Goal: Information Seeking & Learning: Learn about a topic

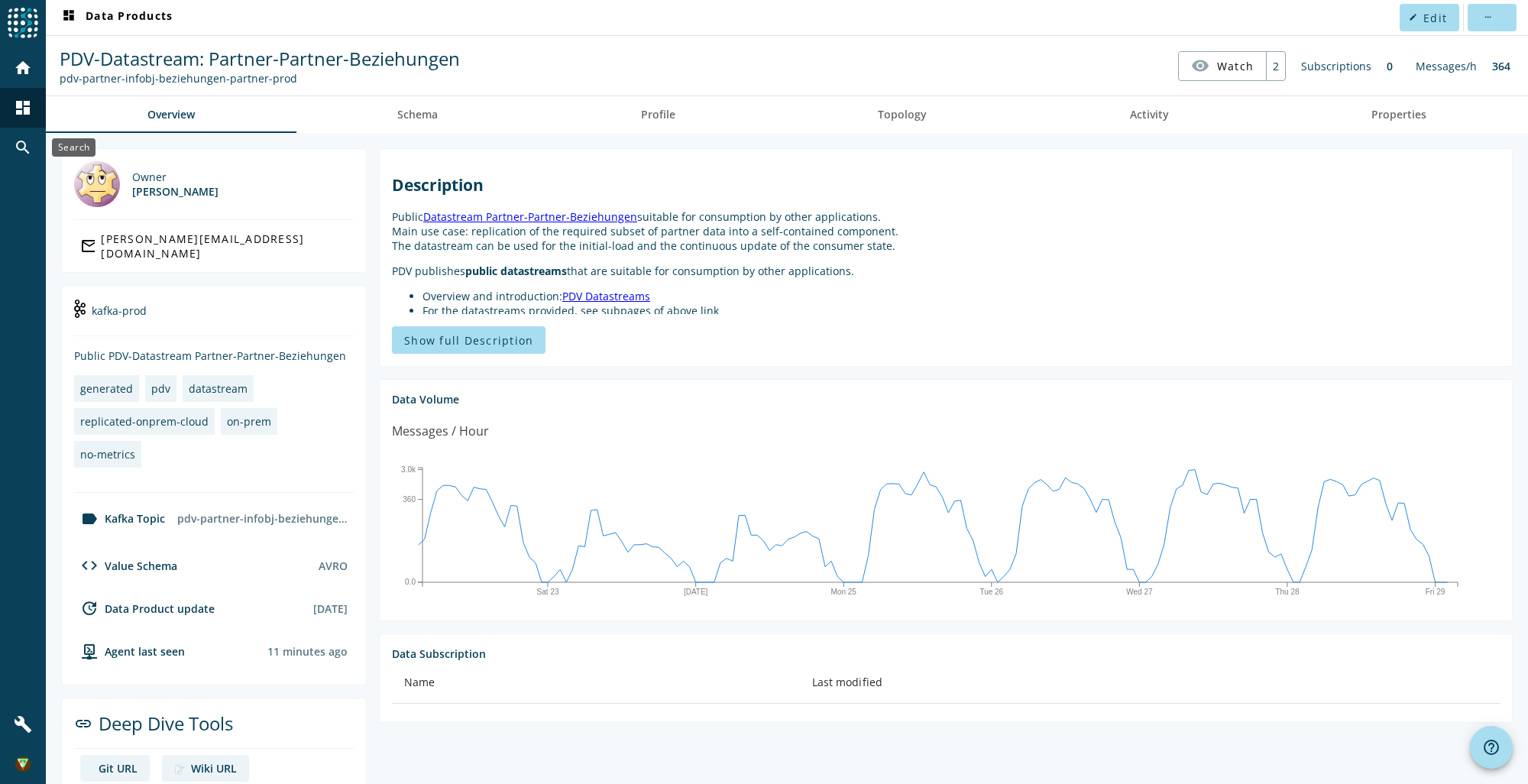
click at [41, 136] on div "search" at bounding box center [22, 147] width 39 height 39
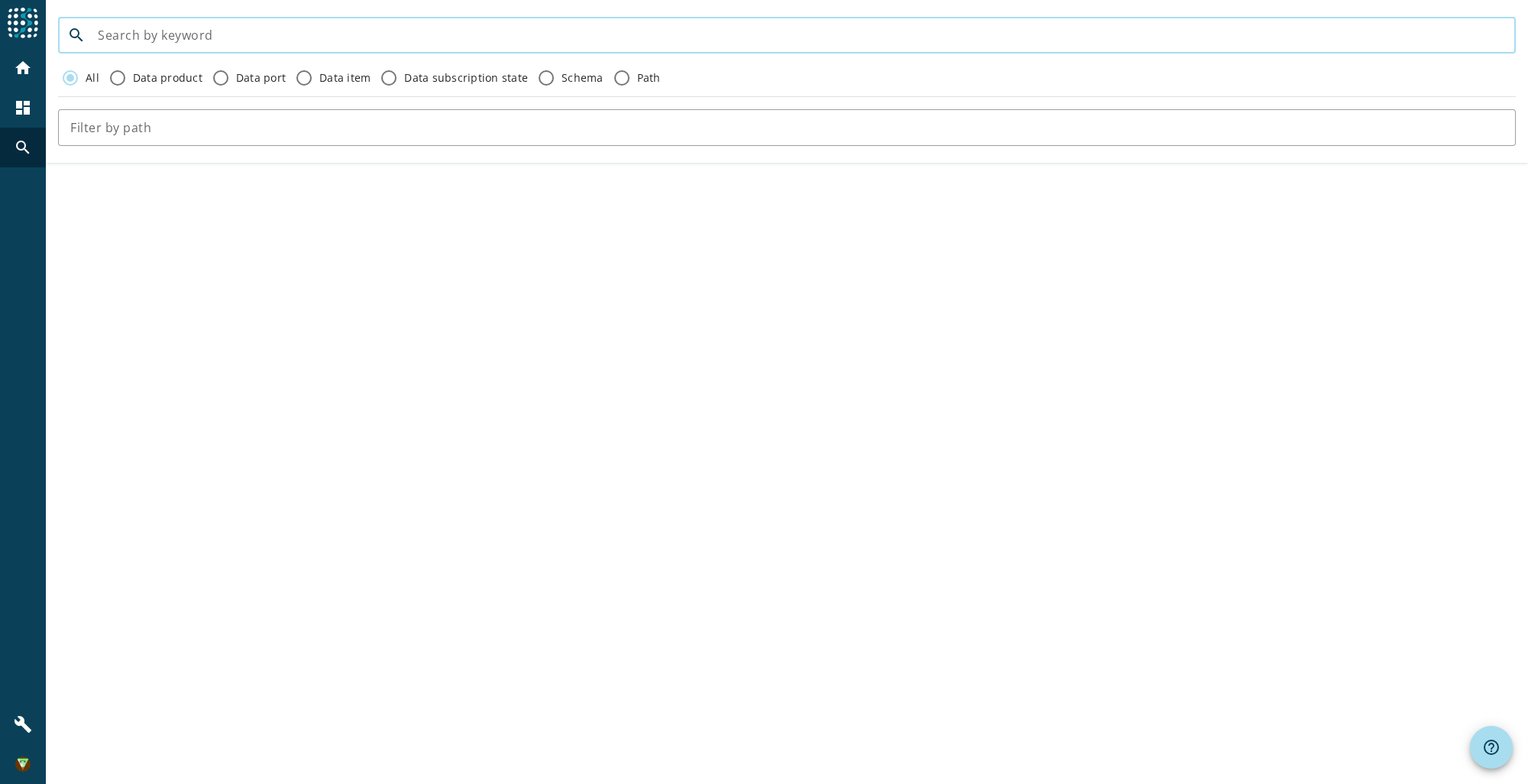
click at [152, 37] on input at bounding box center [801, 35] width 1405 height 18
type input "geschaefstvorfall"
click at [29, 102] on mat-icon "dashboard" at bounding box center [23, 107] width 18 height 18
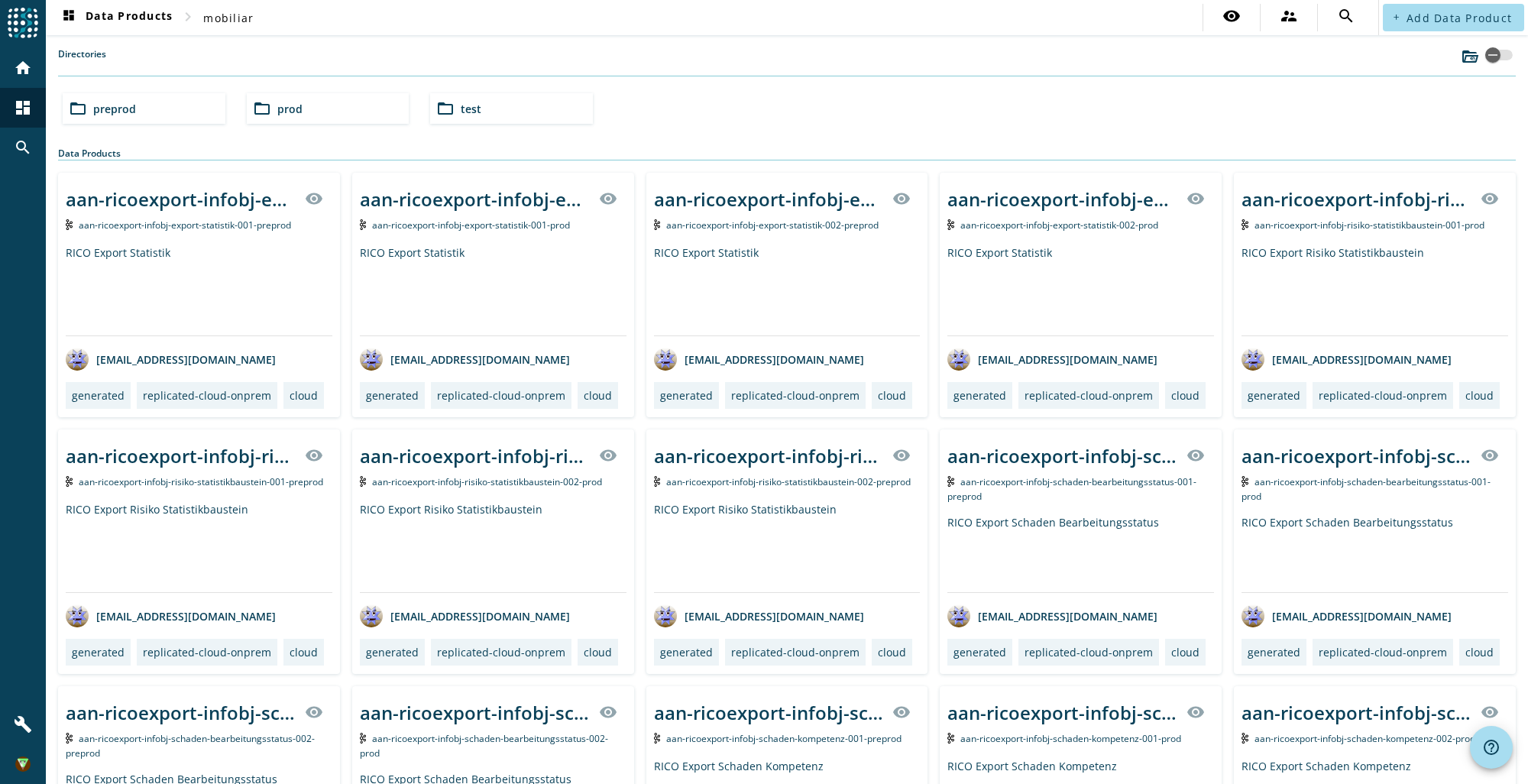
click at [321, 98] on div "folder_open prod" at bounding box center [329, 108] width 163 height 31
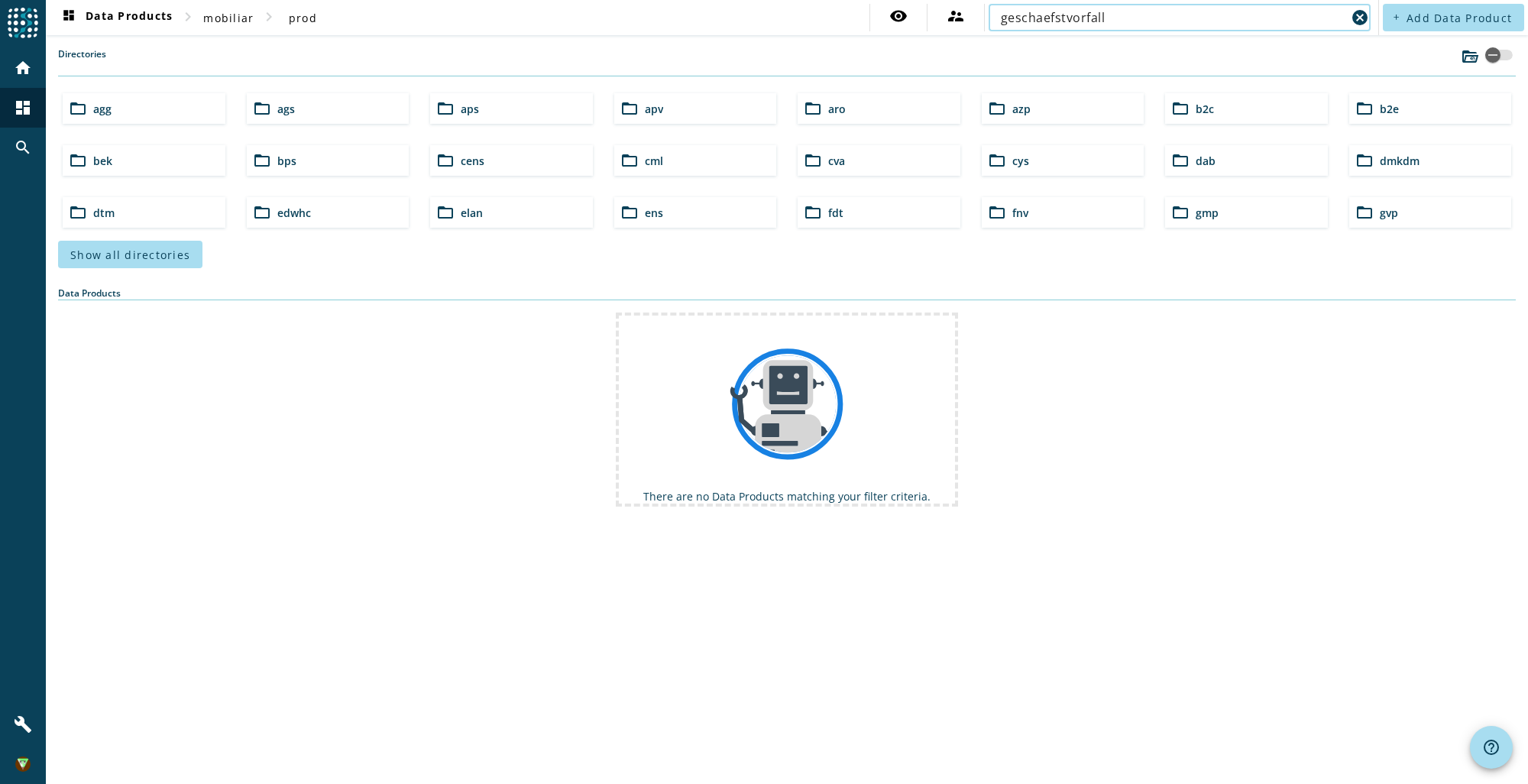
click at [1040, 20] on input "geschaefstvorfall" at bounding box center [1173, 18] width 345 height 18
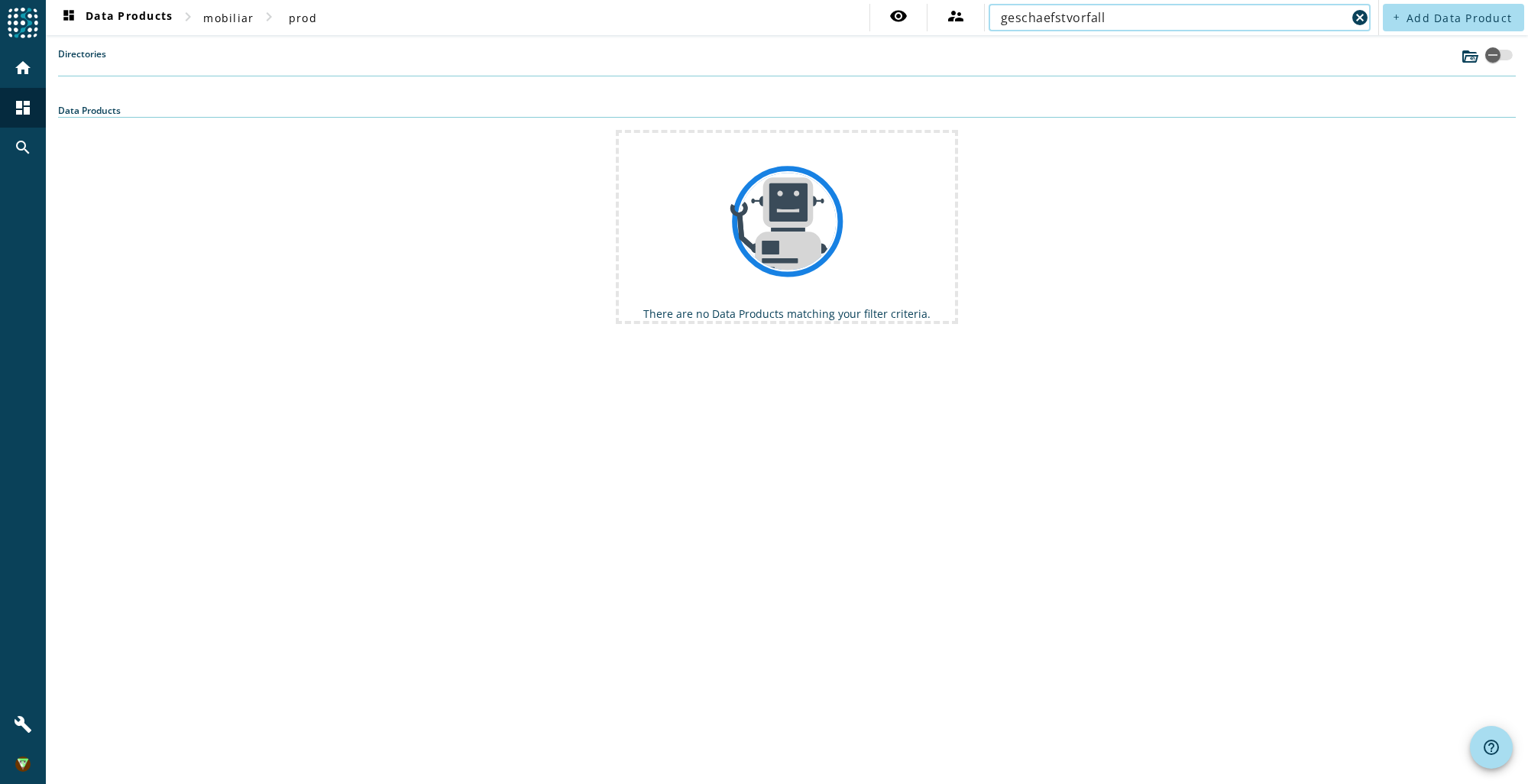
click at [1066, 19] on input "geschaefstvorfall" at bounding box center [1173, 18] width 345 height 18
type input "geschaeftsvorfall"
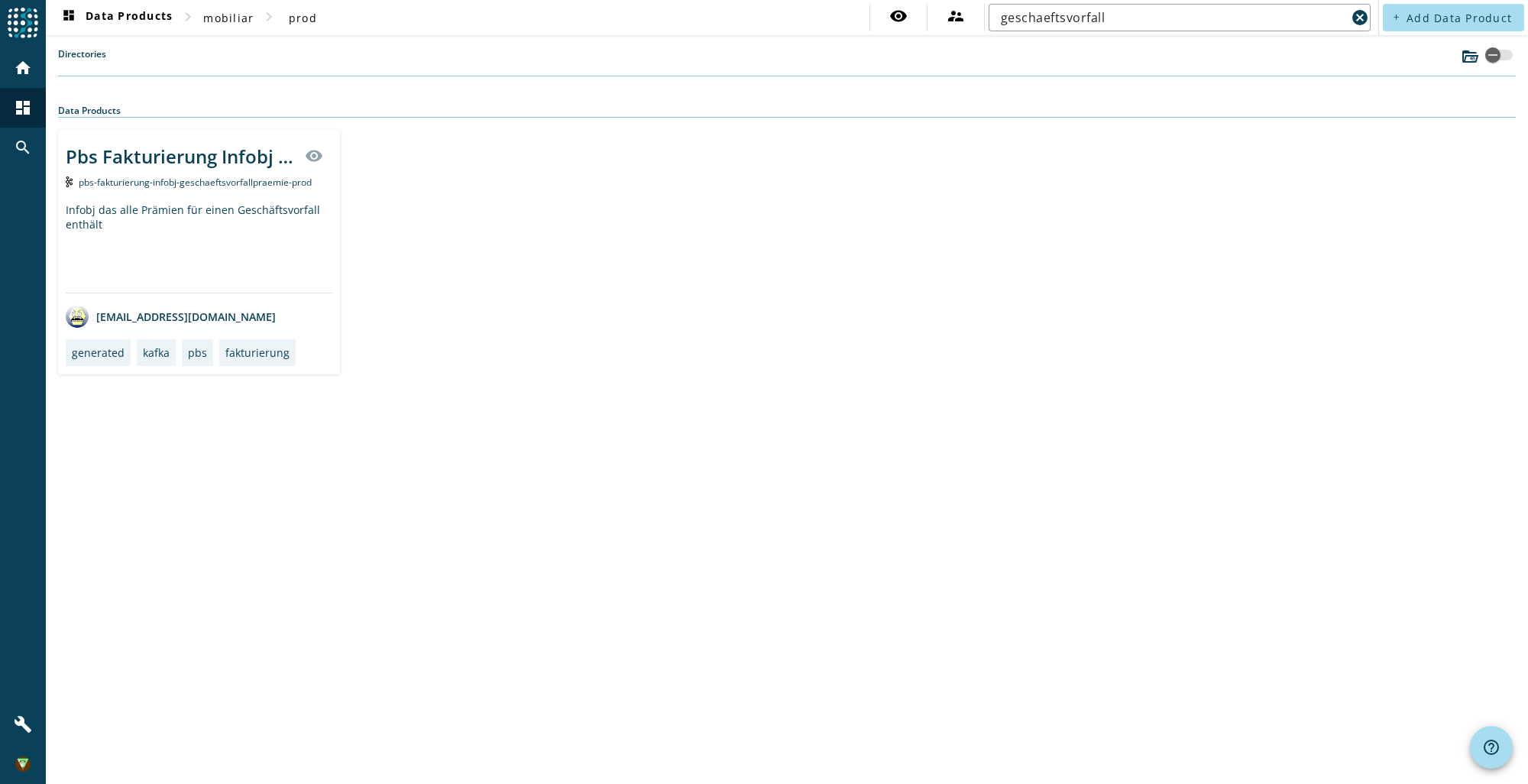
click at [166, 244] on div "Infobj das alle Prämien für einen Geschäftsvorfall enthält" at bounding box center [199, 247] width 266 height 90
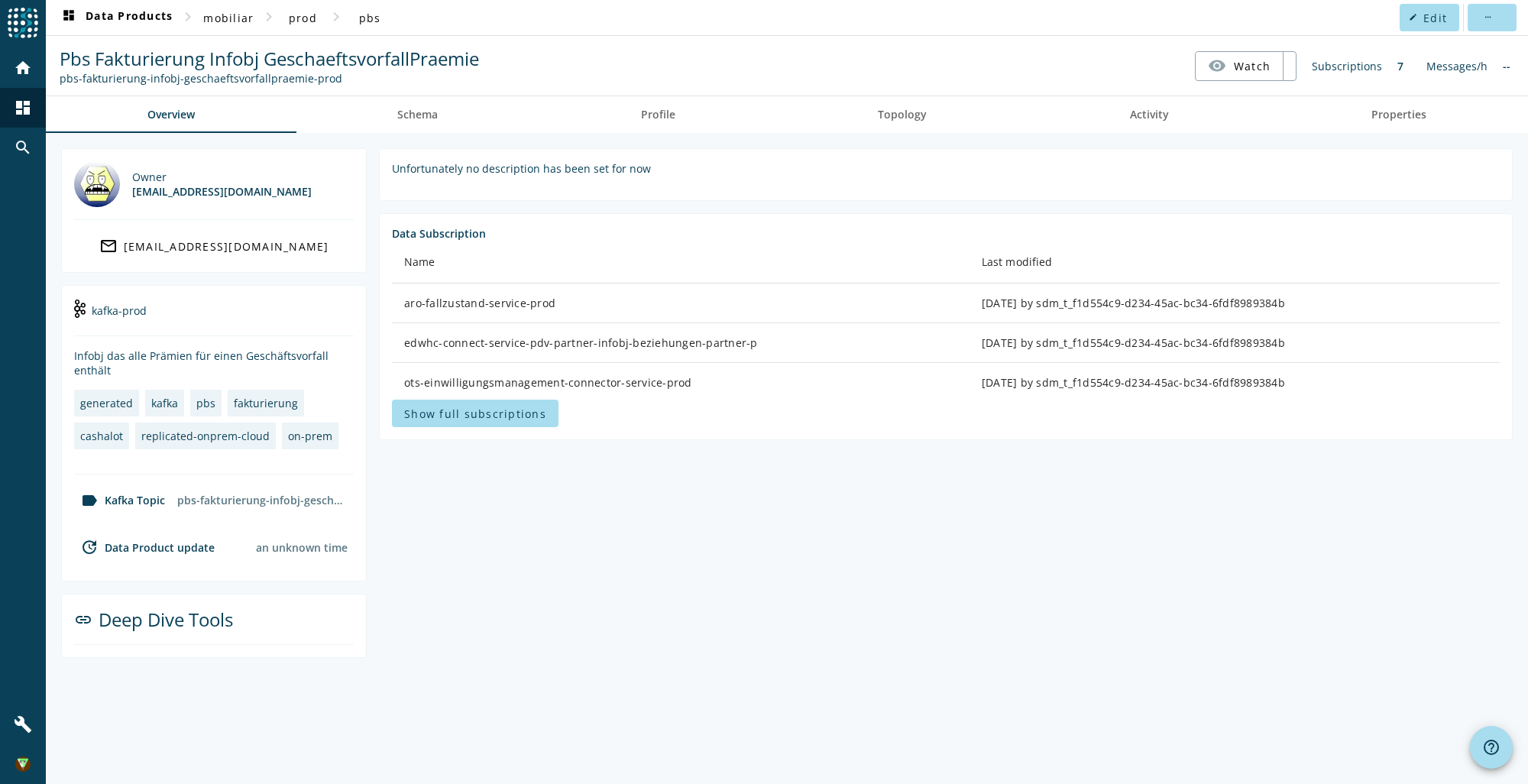
drag, startPoint x: 531, startPoint y: 170, endPoint x: 643, endPoint y: 160, distance: 112.4
click at [643, 161] on div "Unfortunately no description has been set for now" at bounding box center [945, 168] width 1107 height 15
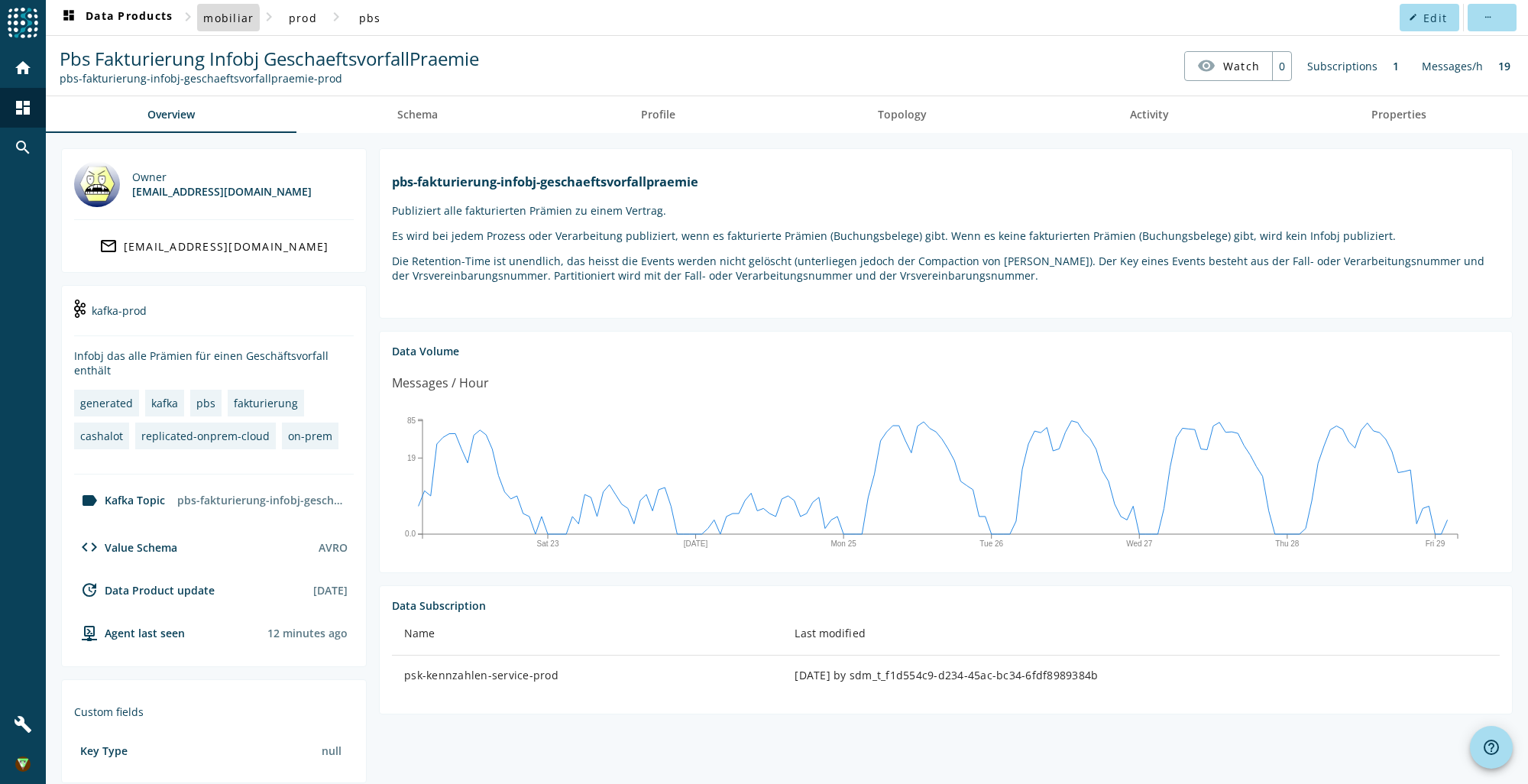
click at [223, 19] on span "mobiliar" at bounding box center [229, 18] width 51 height 15
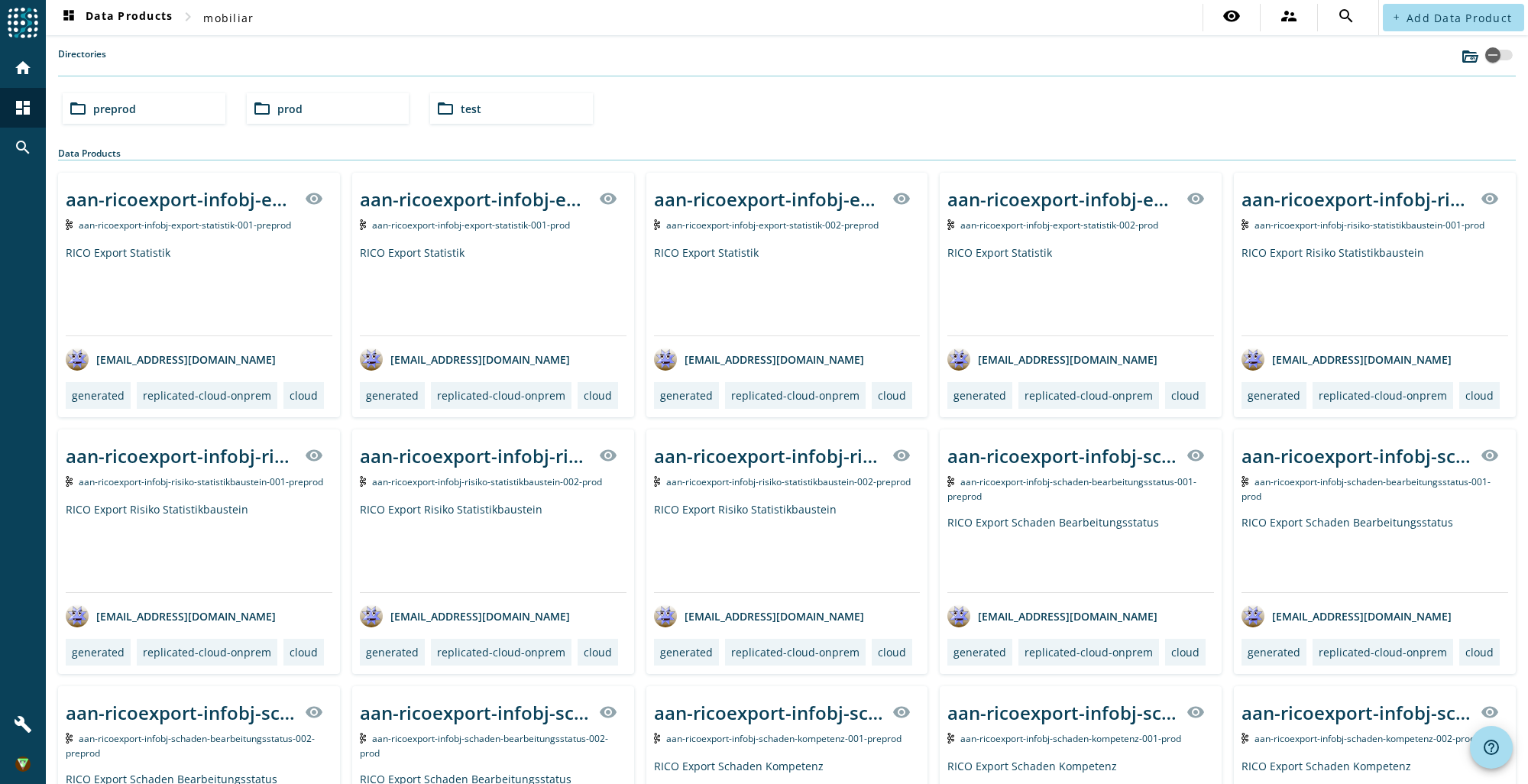
click at [180, 114] on div "folder_open preprod" at bounding box center [144, 108] width 163 height 31
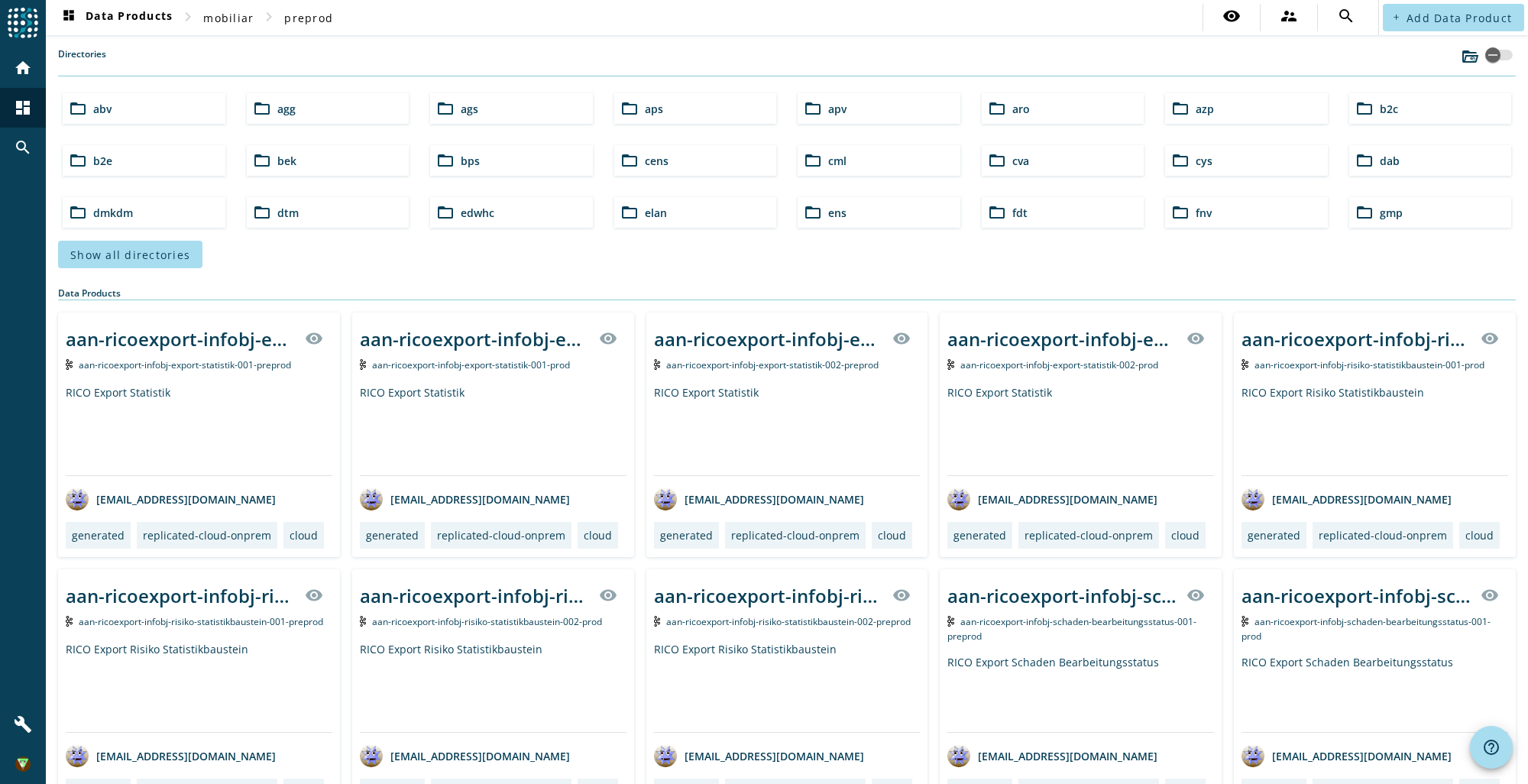
click at [176, 114] on div "folder_open abv" at bounding box center [144, 108] width 163 height 31
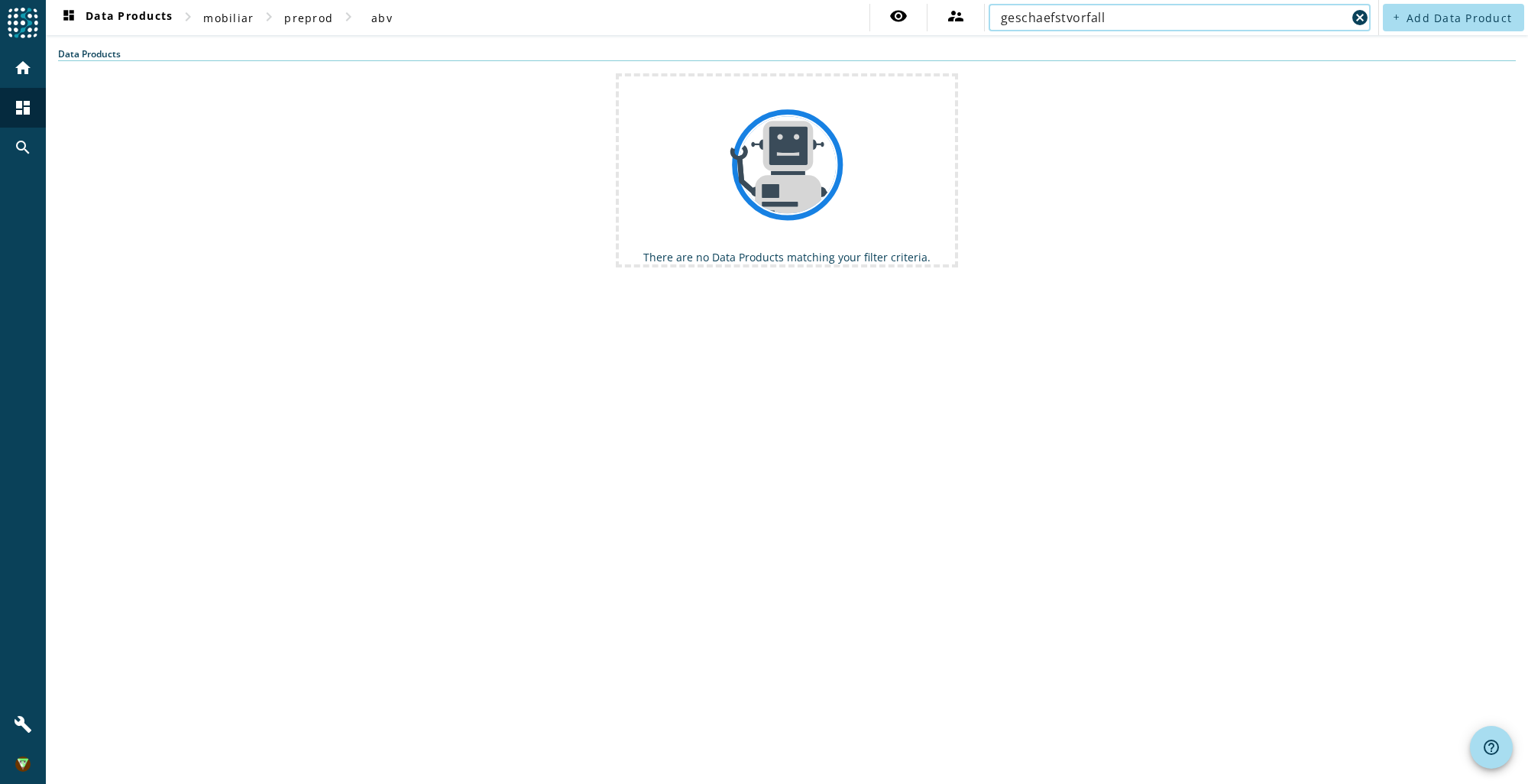
click at [1064, 17] on input "geschaefstvorfall" at bounding box center [1173, 18] width 345 height 18
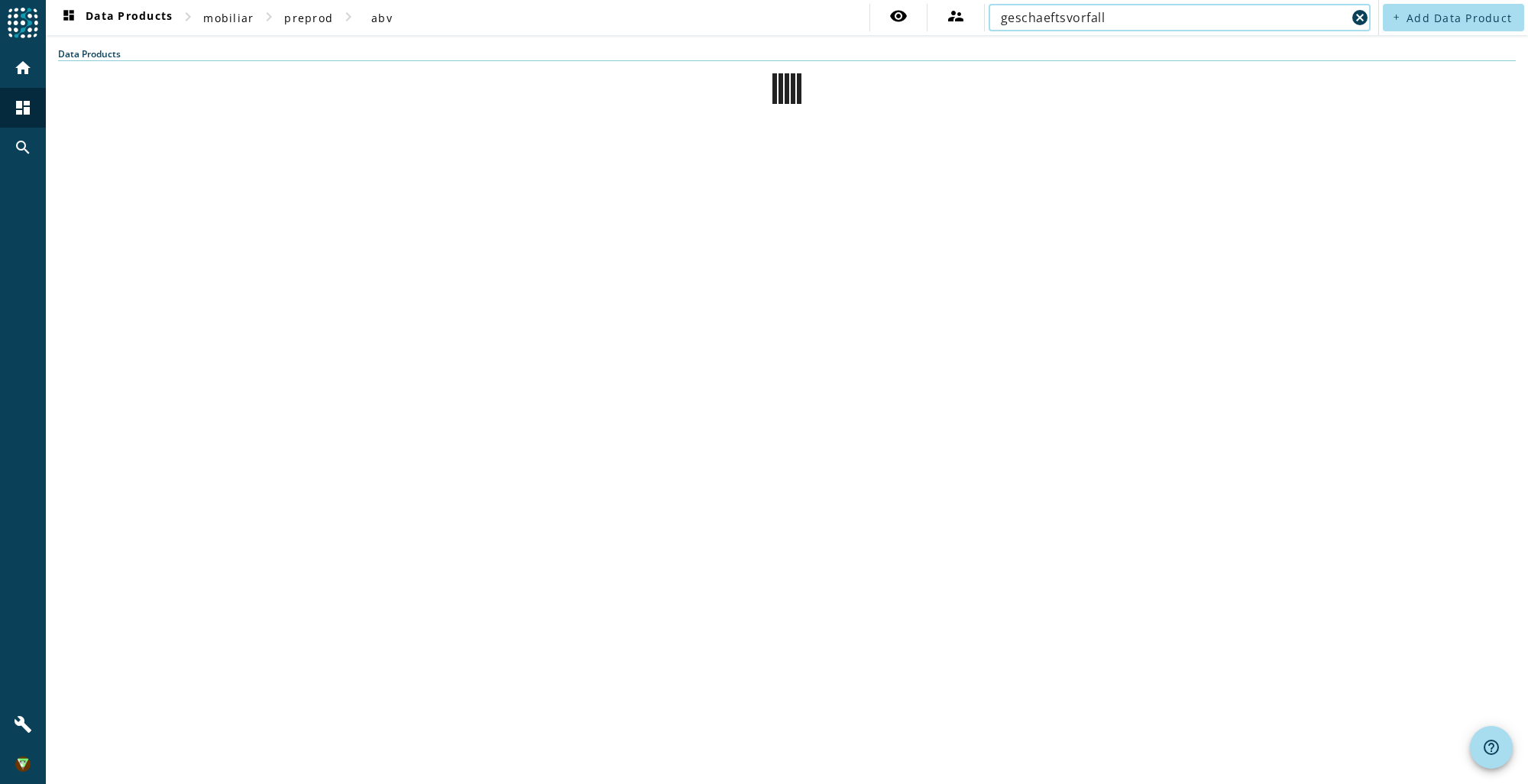
type input "geschaeftsvorfall"
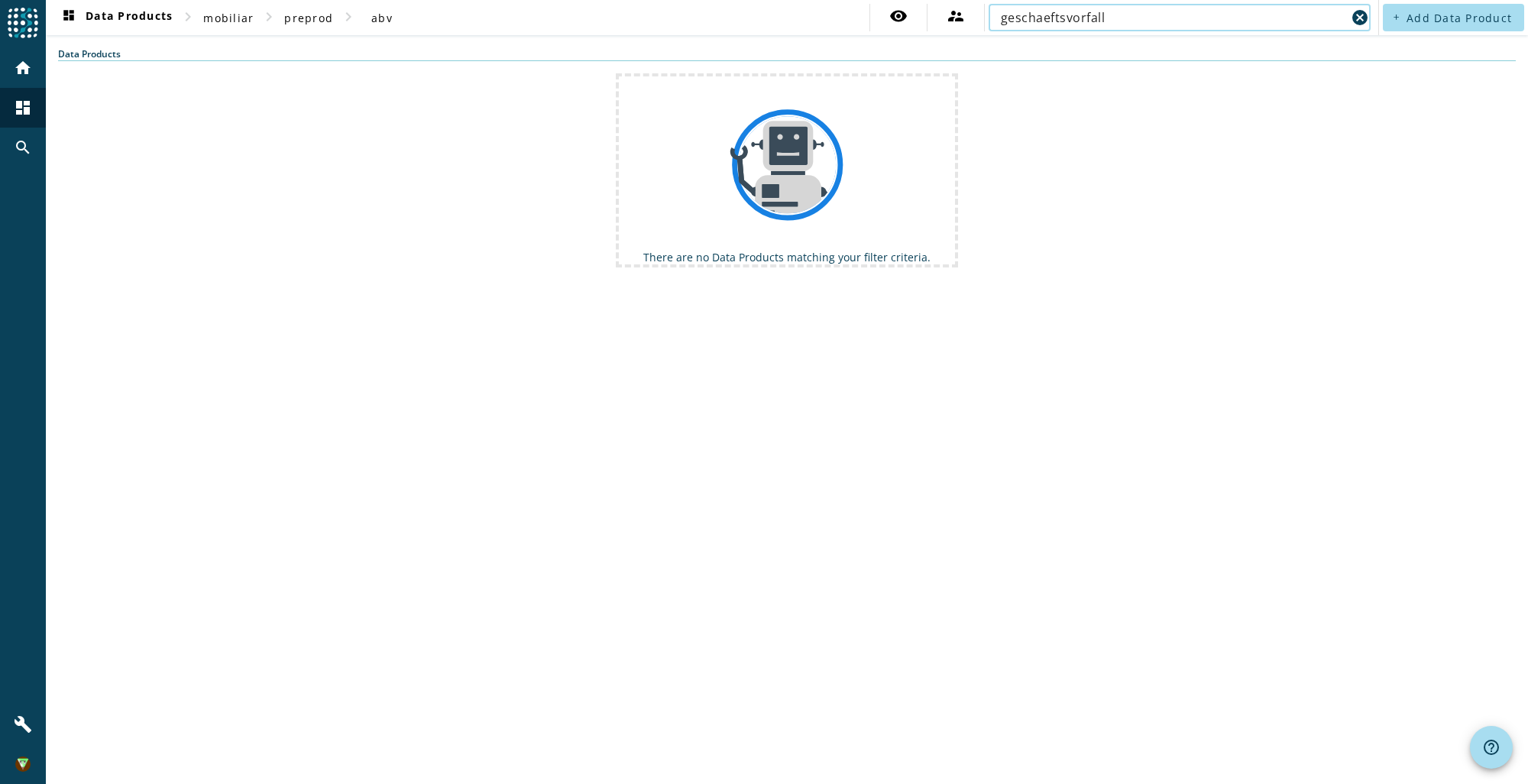
click at [1142, 17] on input "geschaeftsvorfall" at bounding box center [1173, 18] width 345 height 18
drag, startPoint x: 349, startPoint y: 7, endPoint x: 368, endPoint y: 2, distance: 19.6
click at [349, 6] on div "chevron_right abv" at bounding box center [372, 17] width 67 height 27
click at [305, 21] on span "preprod" at bounding box center [308, 18] width 49 height 15
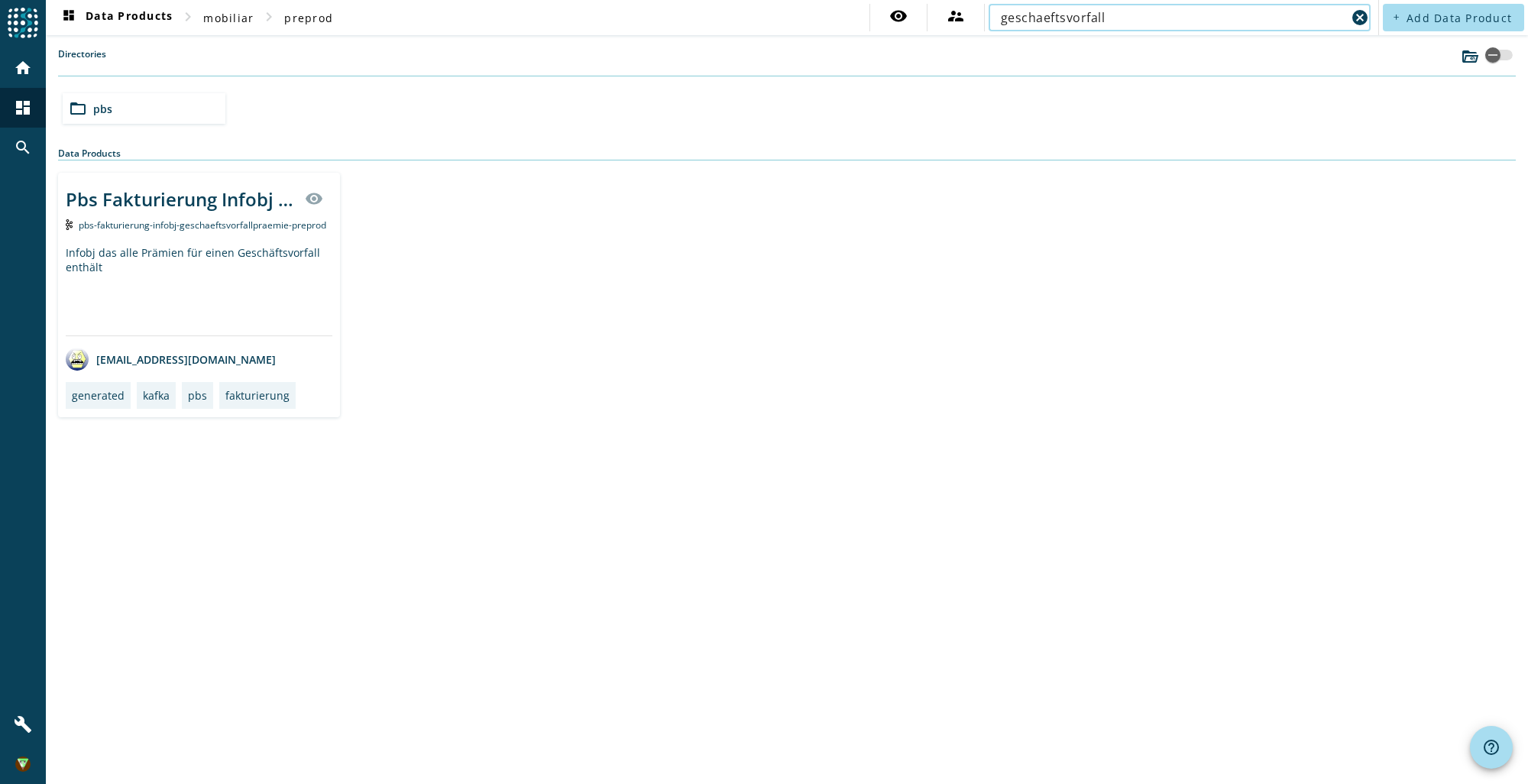
click at [1178, 15] on input "geschaeftsvorfall" at bounding box center [1173, 18] width 345 height 18
click at [265, 257] on div "Infobj das alle Prämien für einen Geschäftsvorfall enthält" at bounding box center [199, 290] width 266 height 90
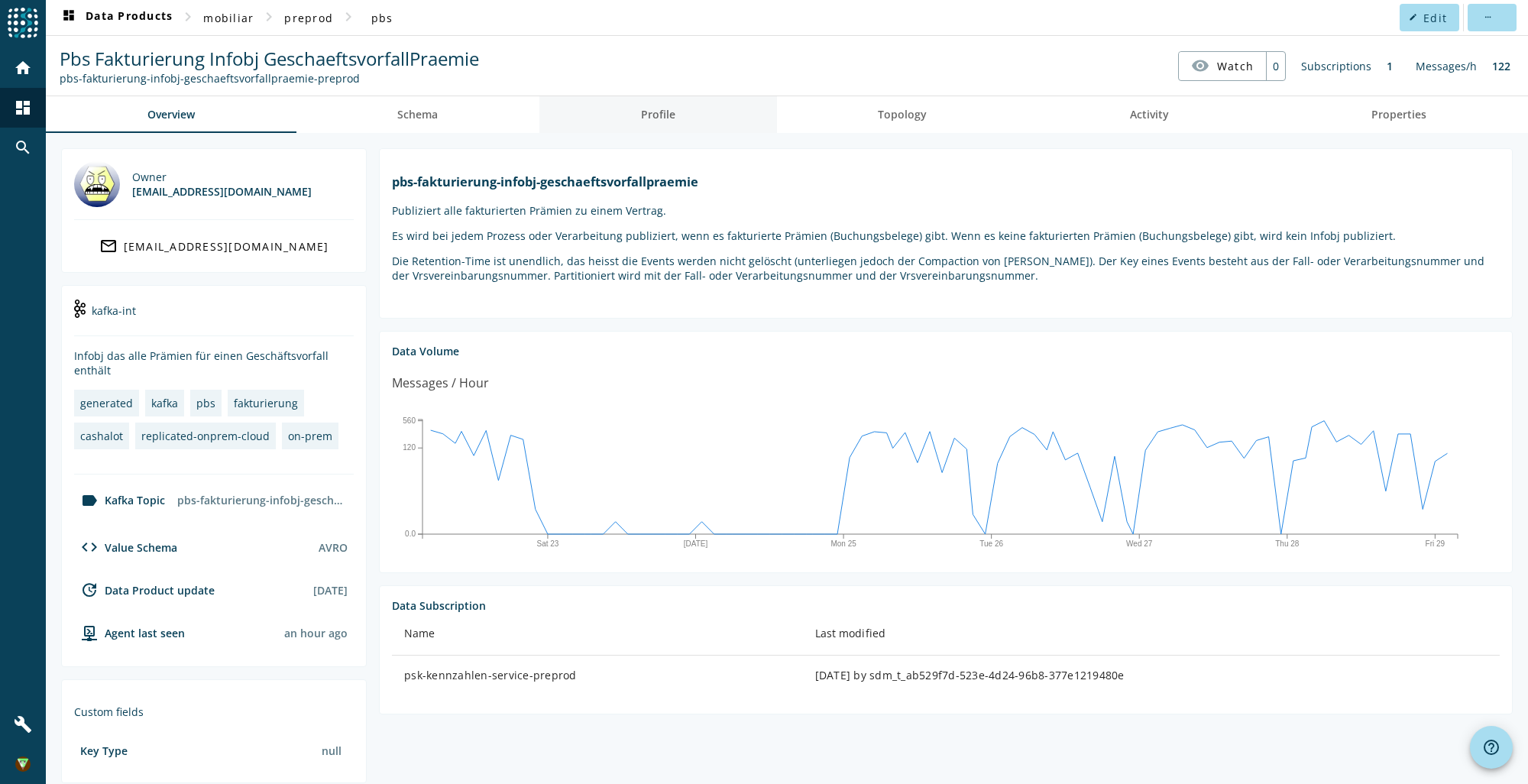
click at [663, 105] on span "Profile" at bounding box center [658, 115] width 34 height 37
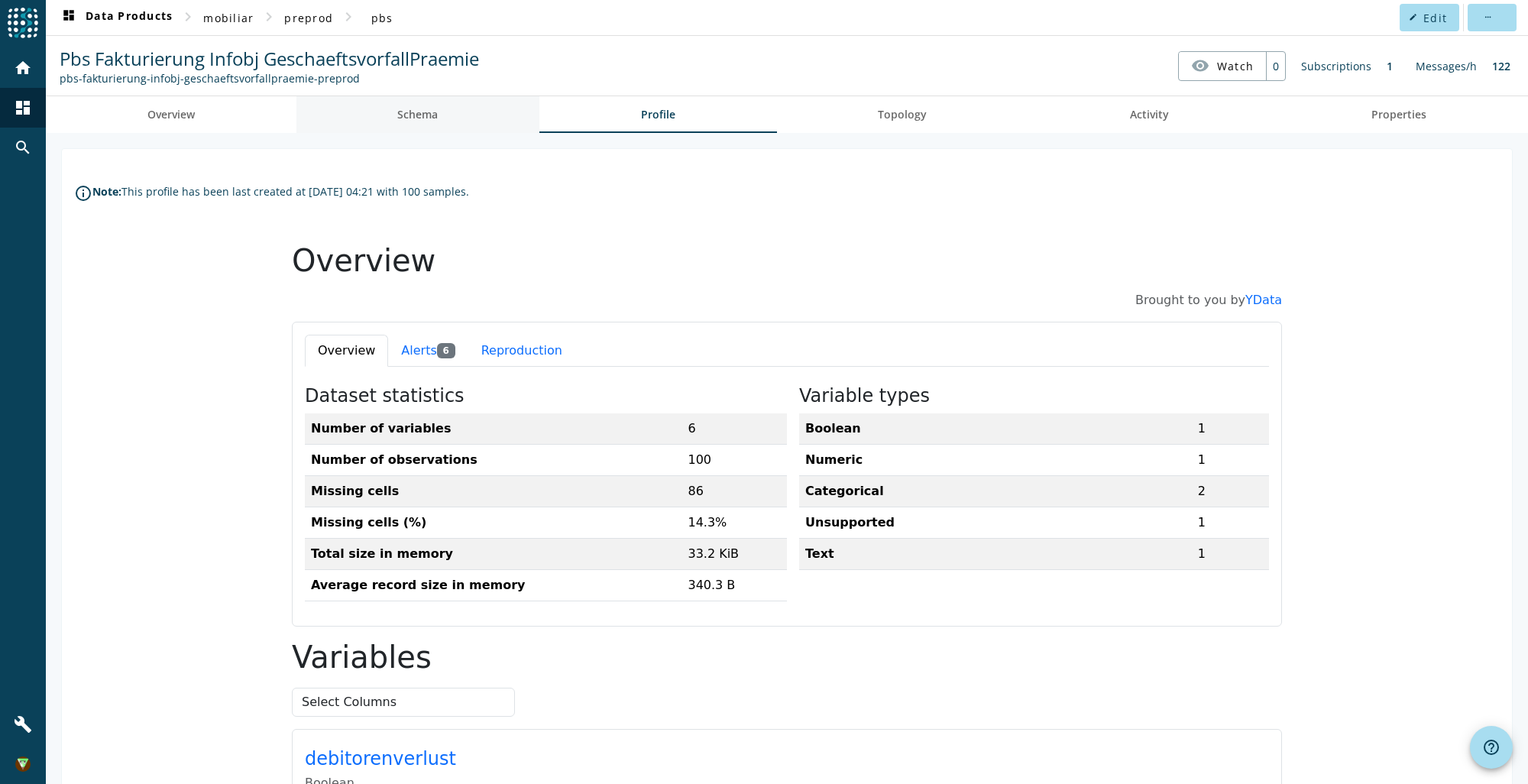
click at [438, 107] on link "Schema" at bounding box center [418, 115] width 244 height 37
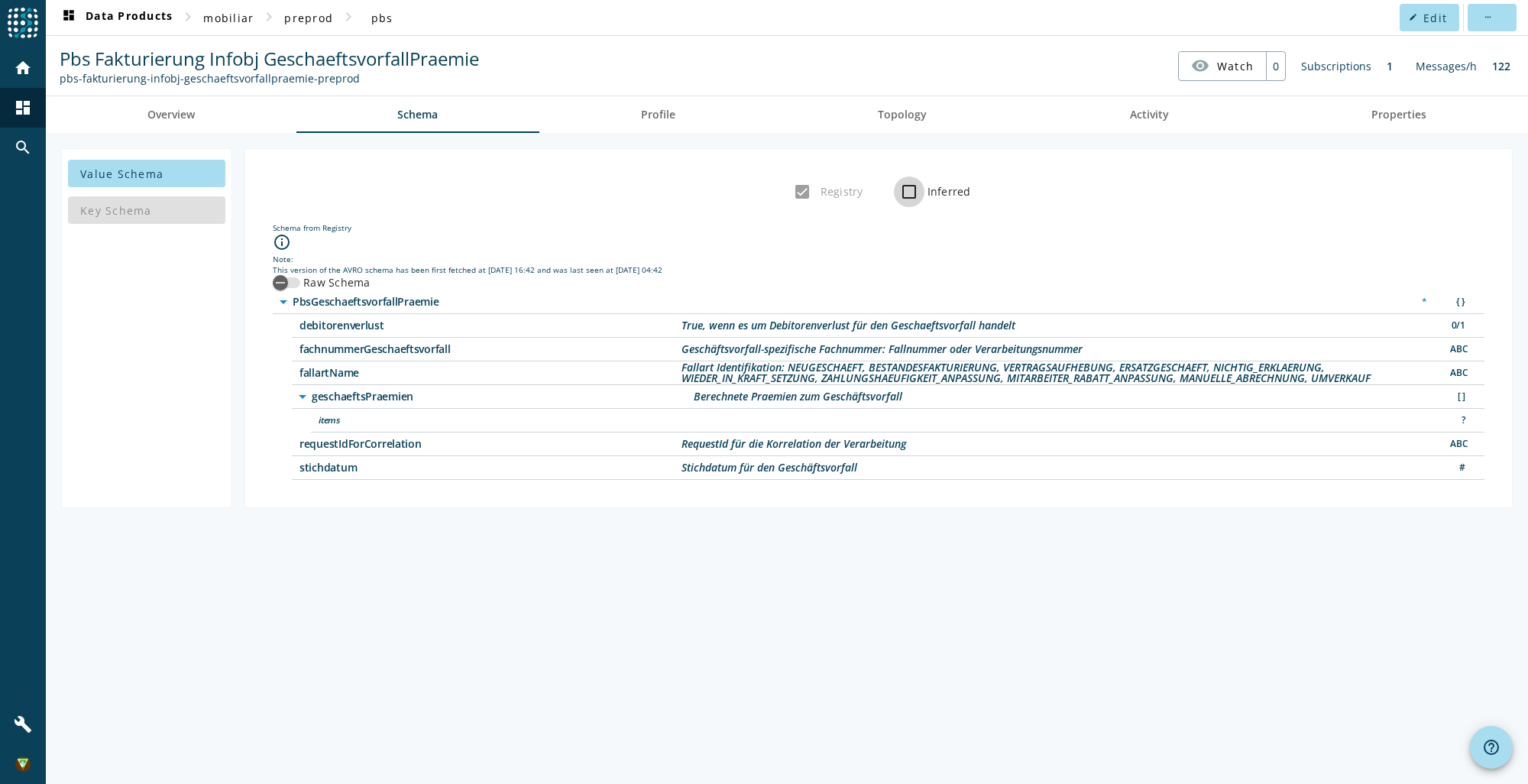
click at [913, 197] on input "Inferred" at bounding box center [909, 191] width 31 height 31
checkbox input "true"
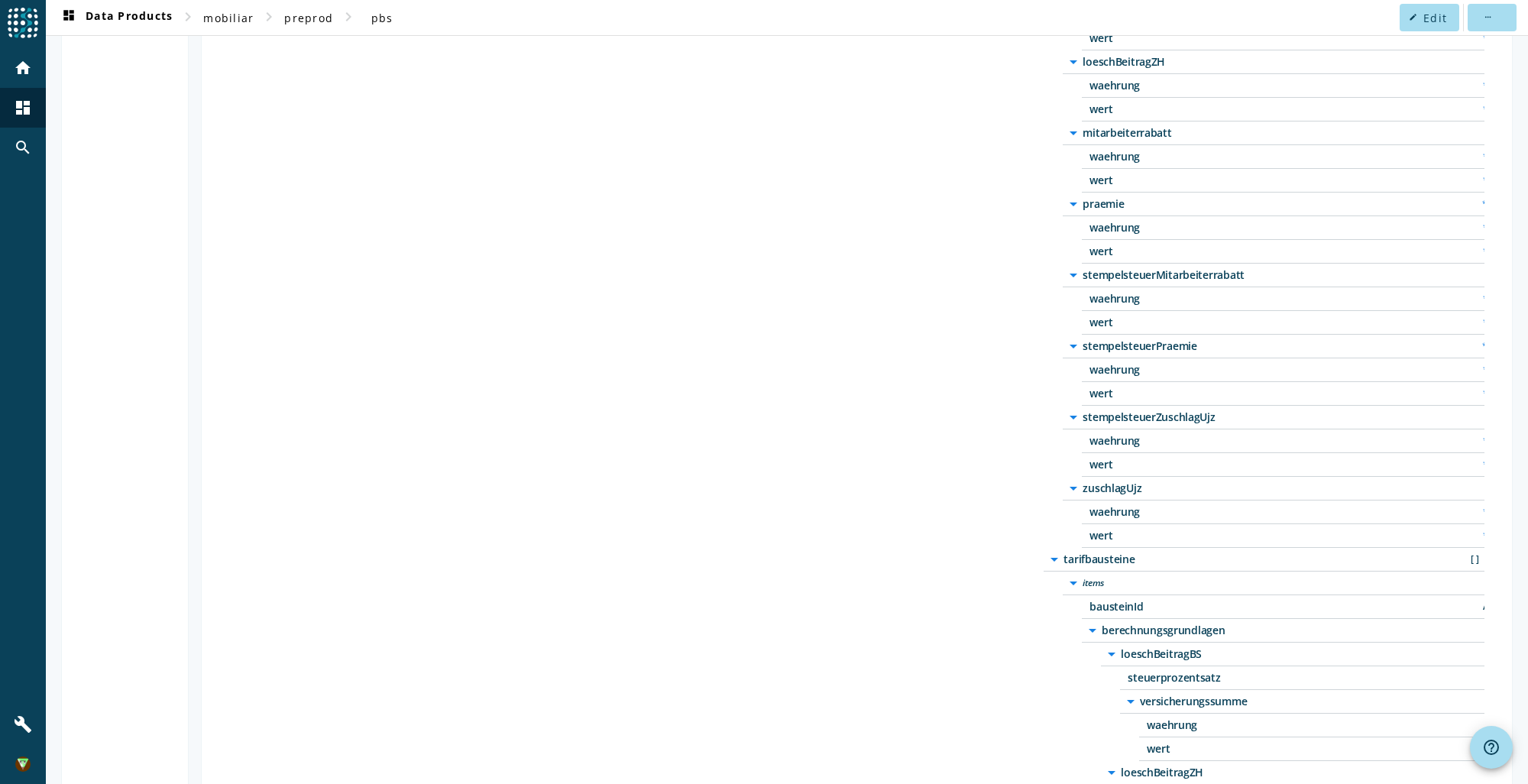
scroll to position [3284, 0]
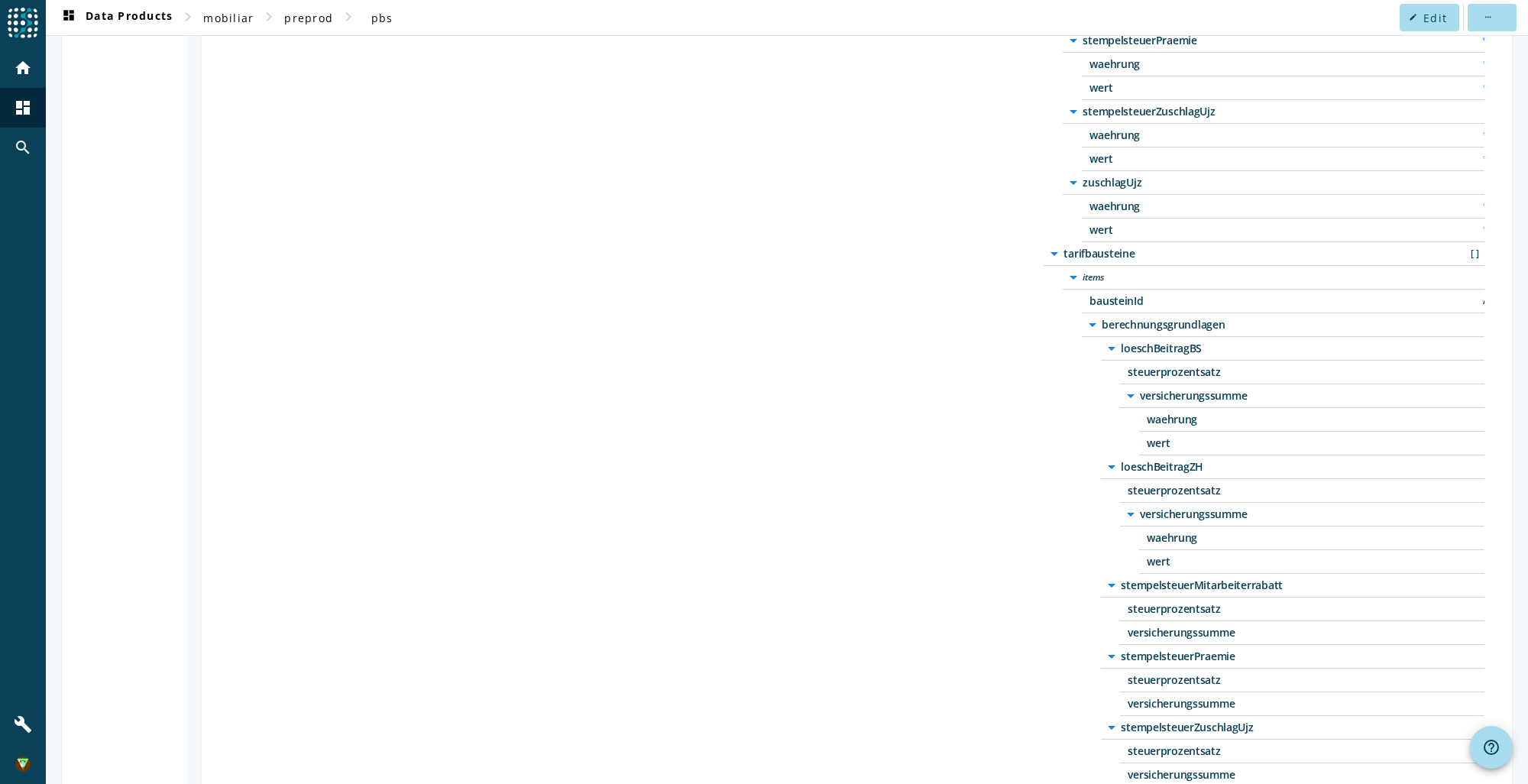
click at [1112, 248] on span "tarifbausteine" at bounding box center [1255, 253] width 382 height 11
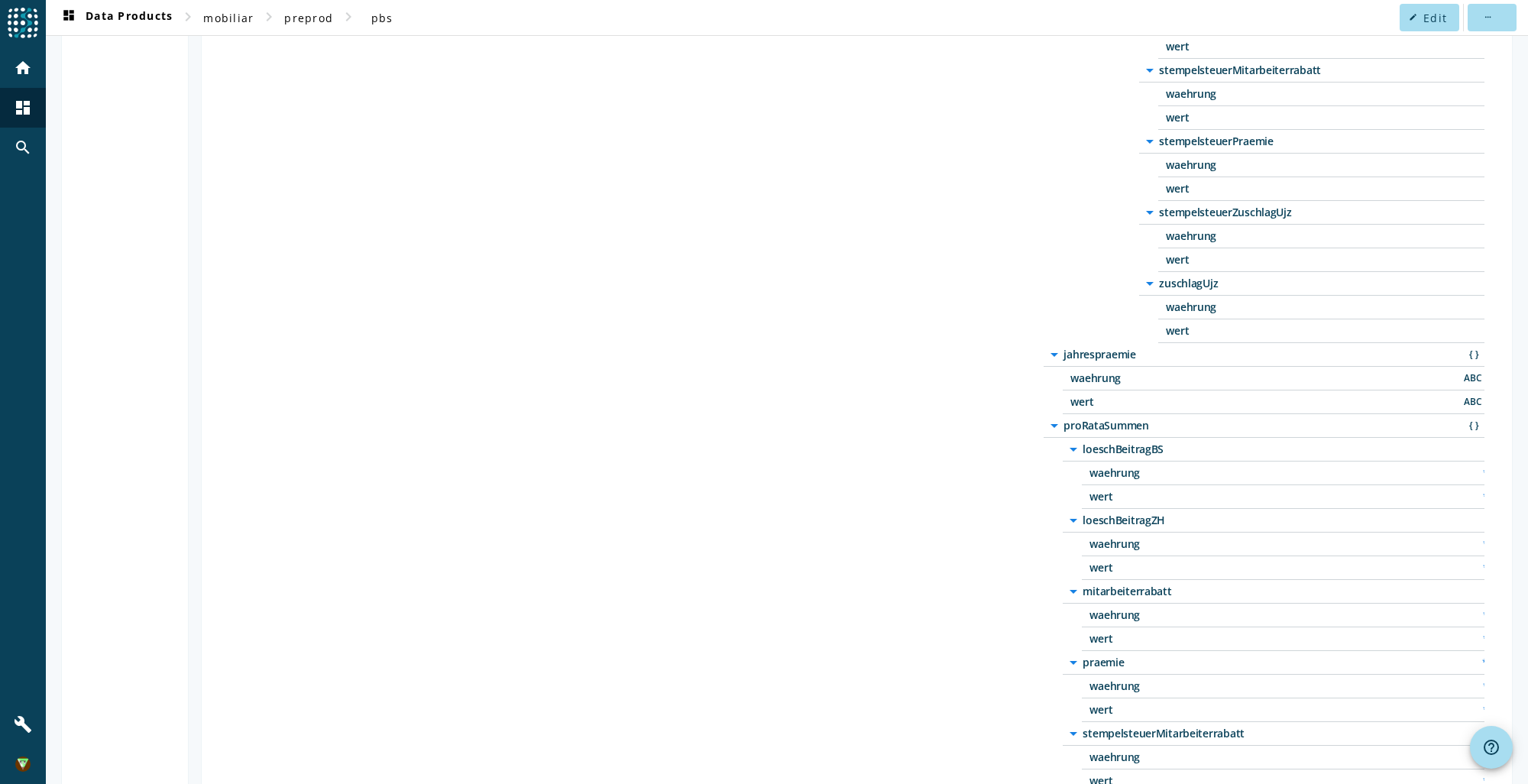
scroll to position [2215, 0]
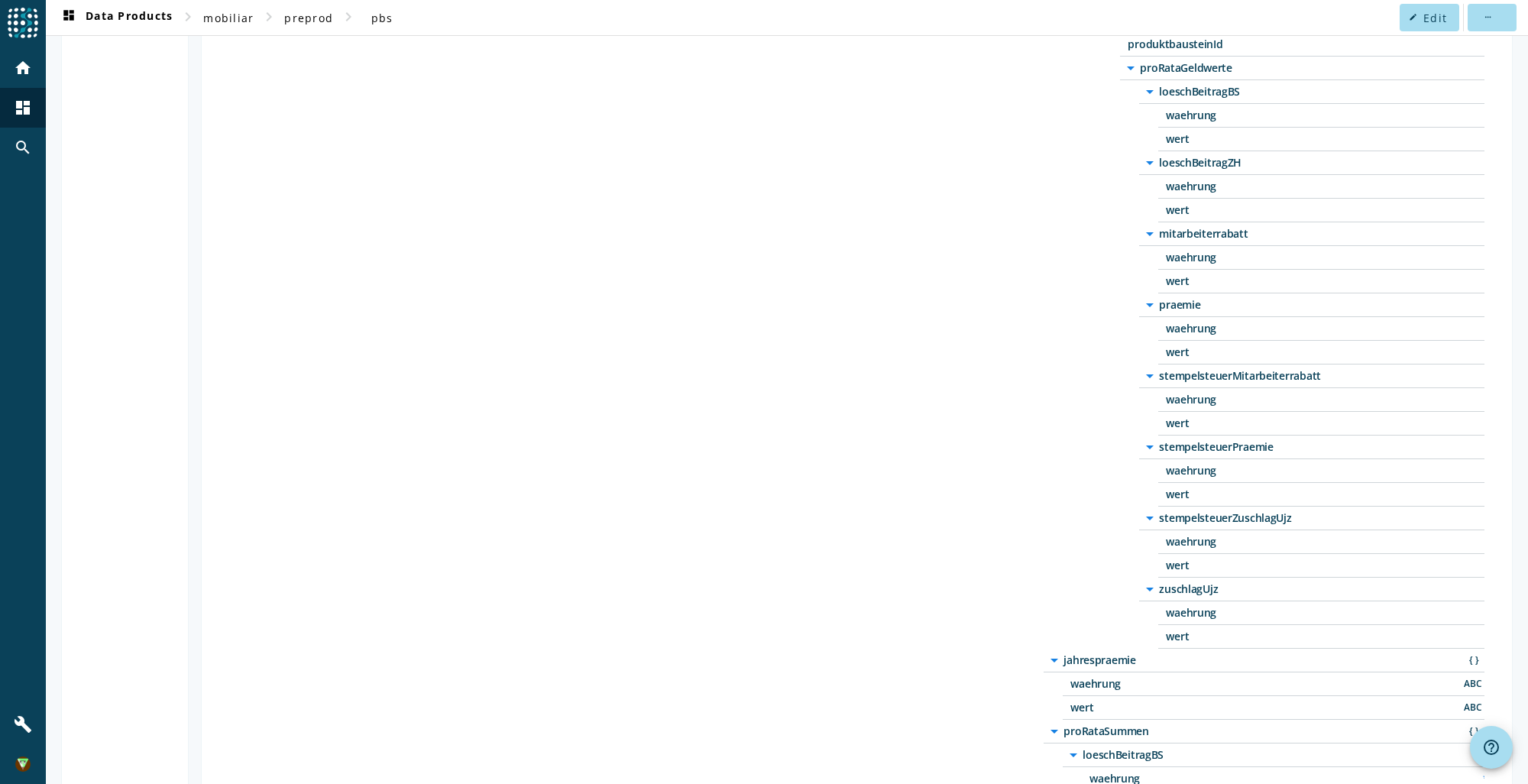
click at [1098, 725] on span "proRataSummen" at bounding box center [1255, 731] width 382 height 11
click at [1091, 654] on span "jahrespraemie" at bounding box center [1255, 660] width 382 height 11
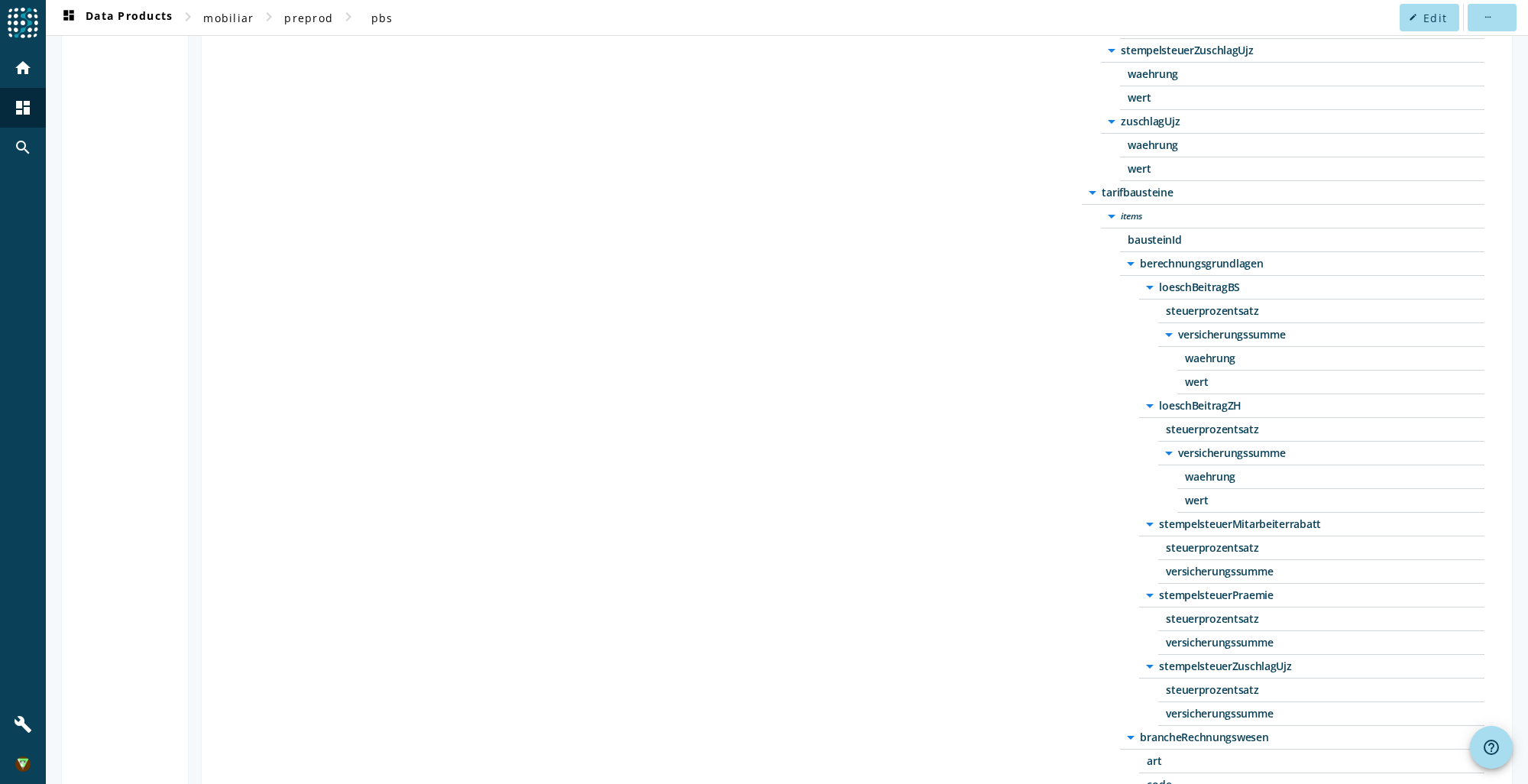
scroll to position [1298, 0]
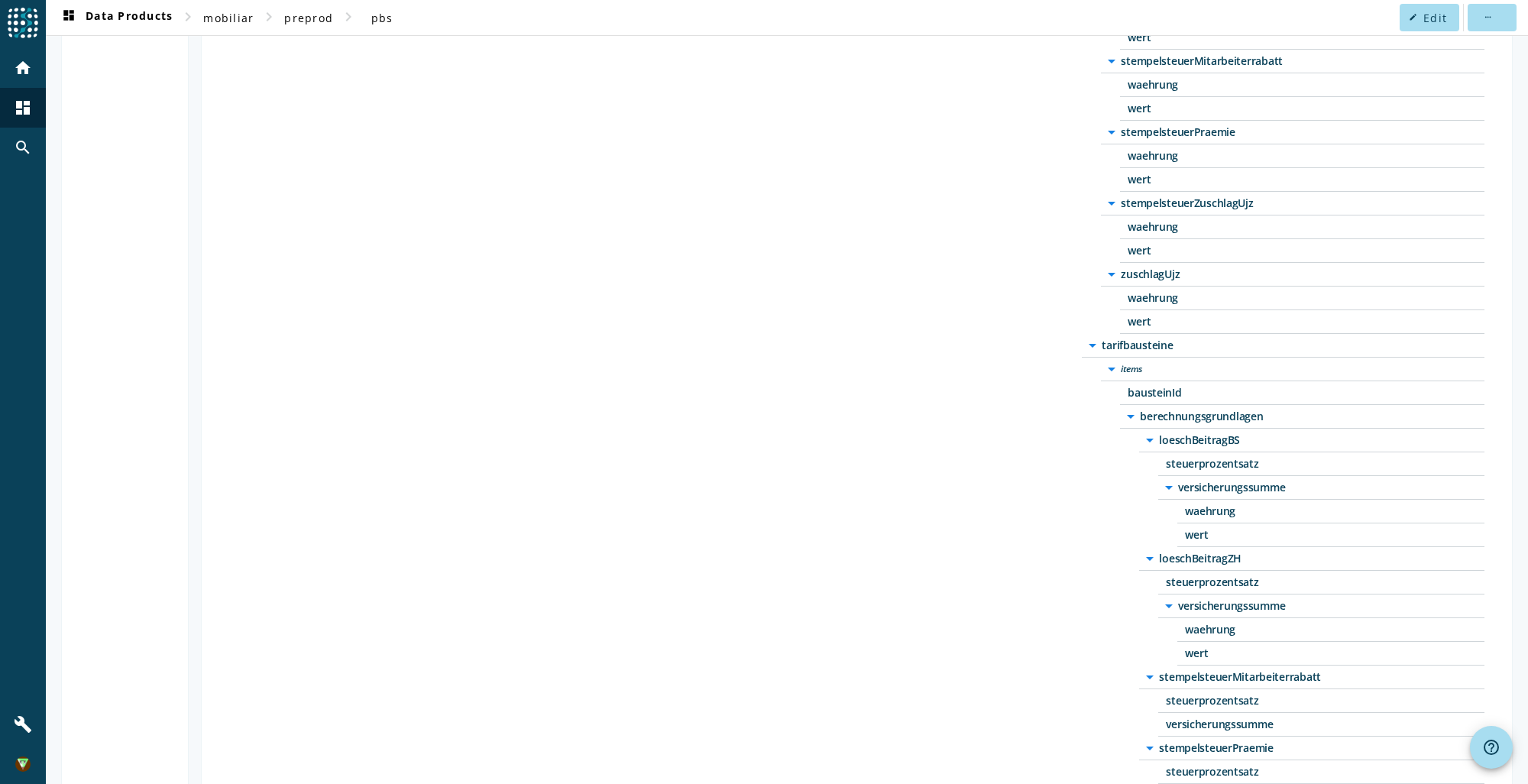
click at [1111, 265] on icon "arrow_drop_down" at bounding box center [1111, 274] width 18 height 18
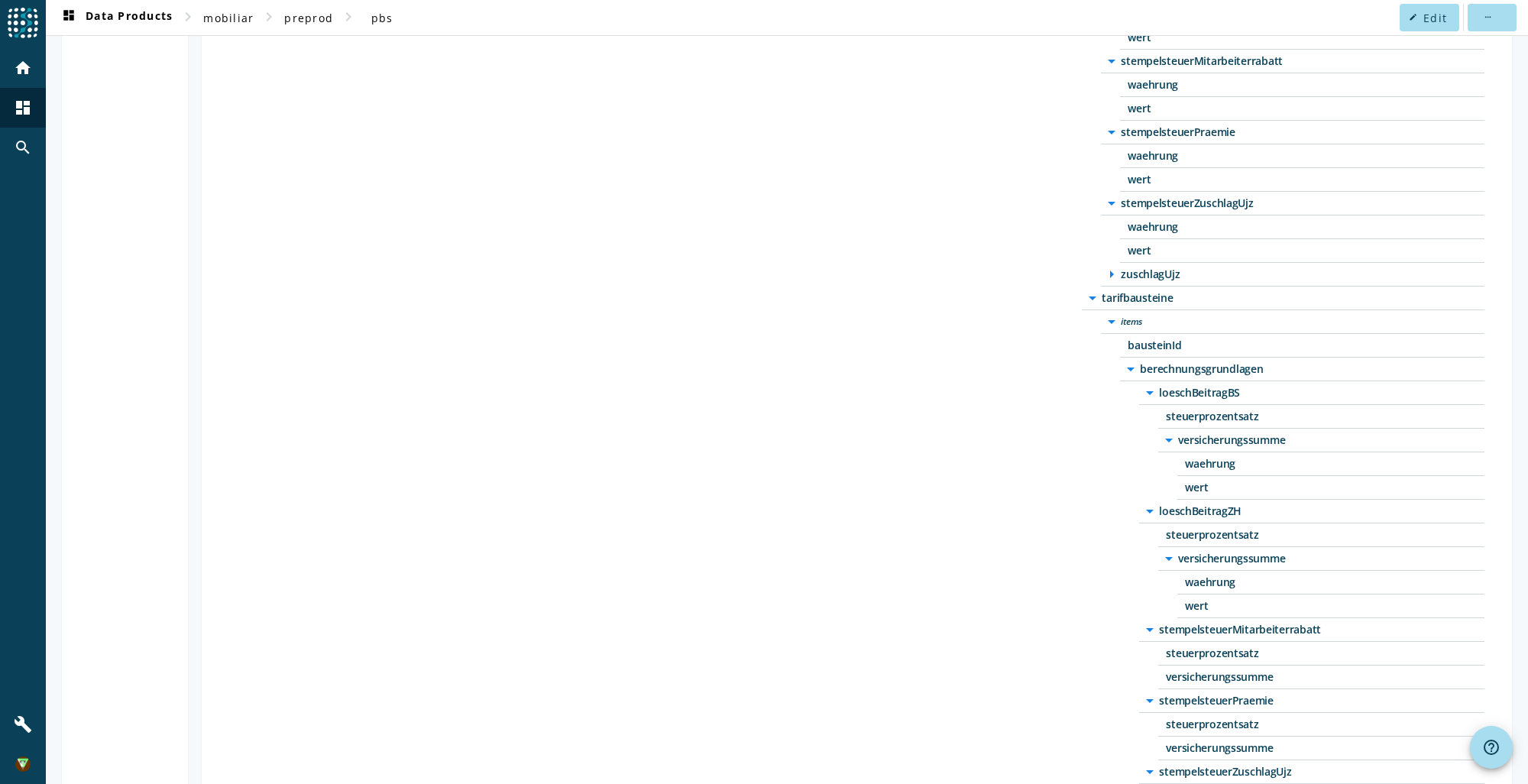
click at [1111, 295] on span "tarifbausteine" at bounding box center [1292, 298] width 382 height 11
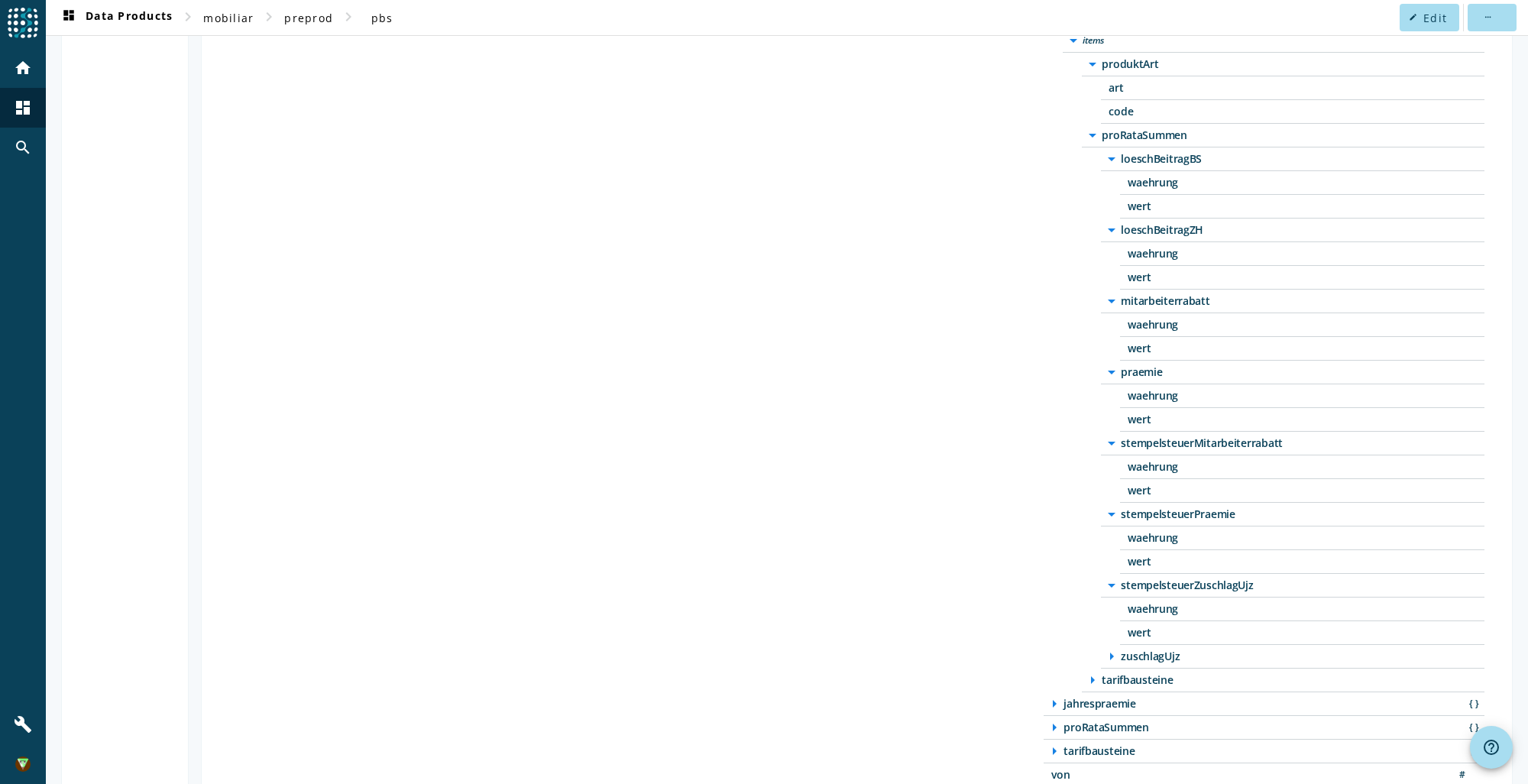
scroll to position [688, 0]
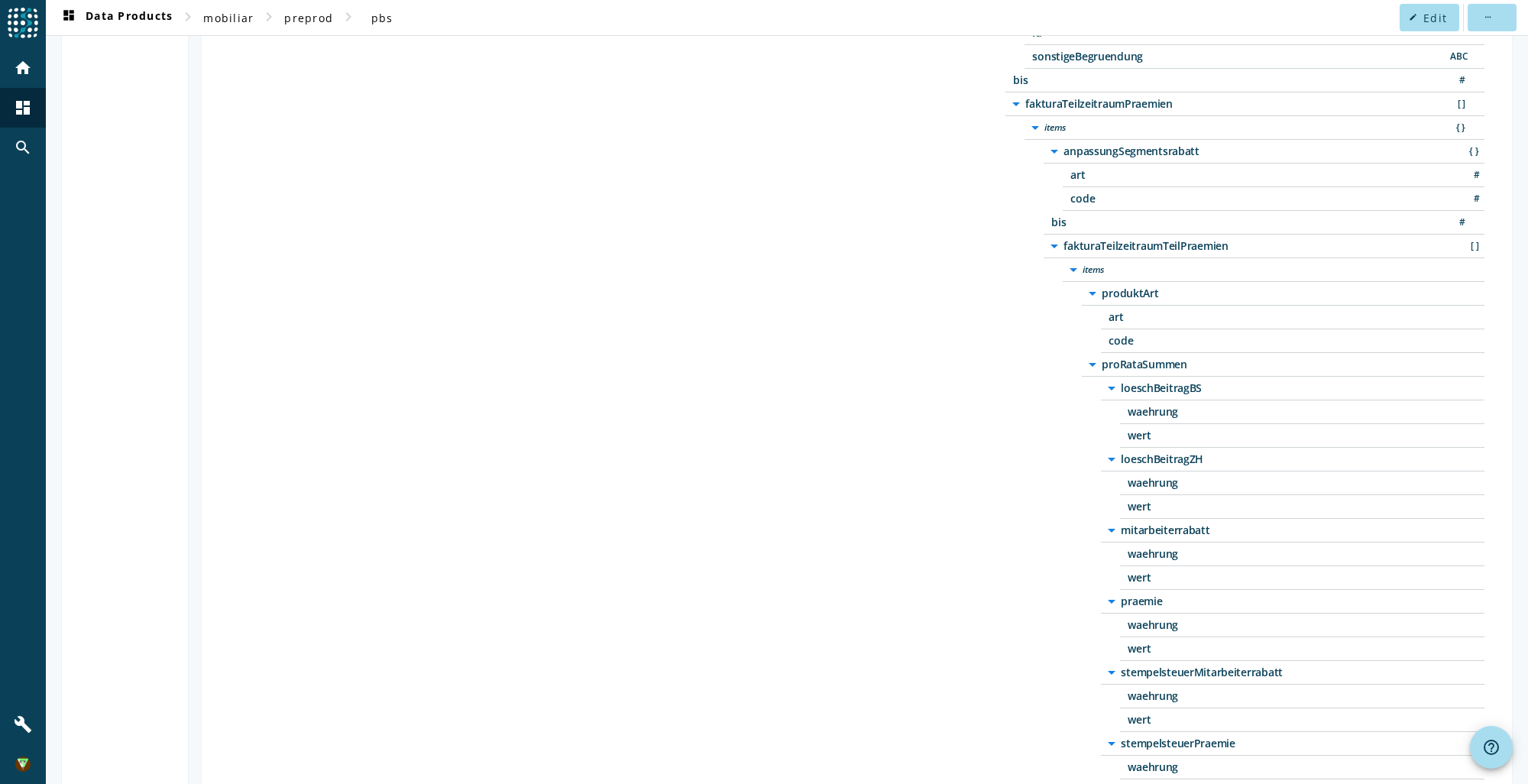
click at [1079, 164] on div "art #" at bounding box center [1273, 175] width 421 height 24
click at [1048, 242] on icon "arrow_drop_down" at bounding box center [1054, 245] width 18 height 18
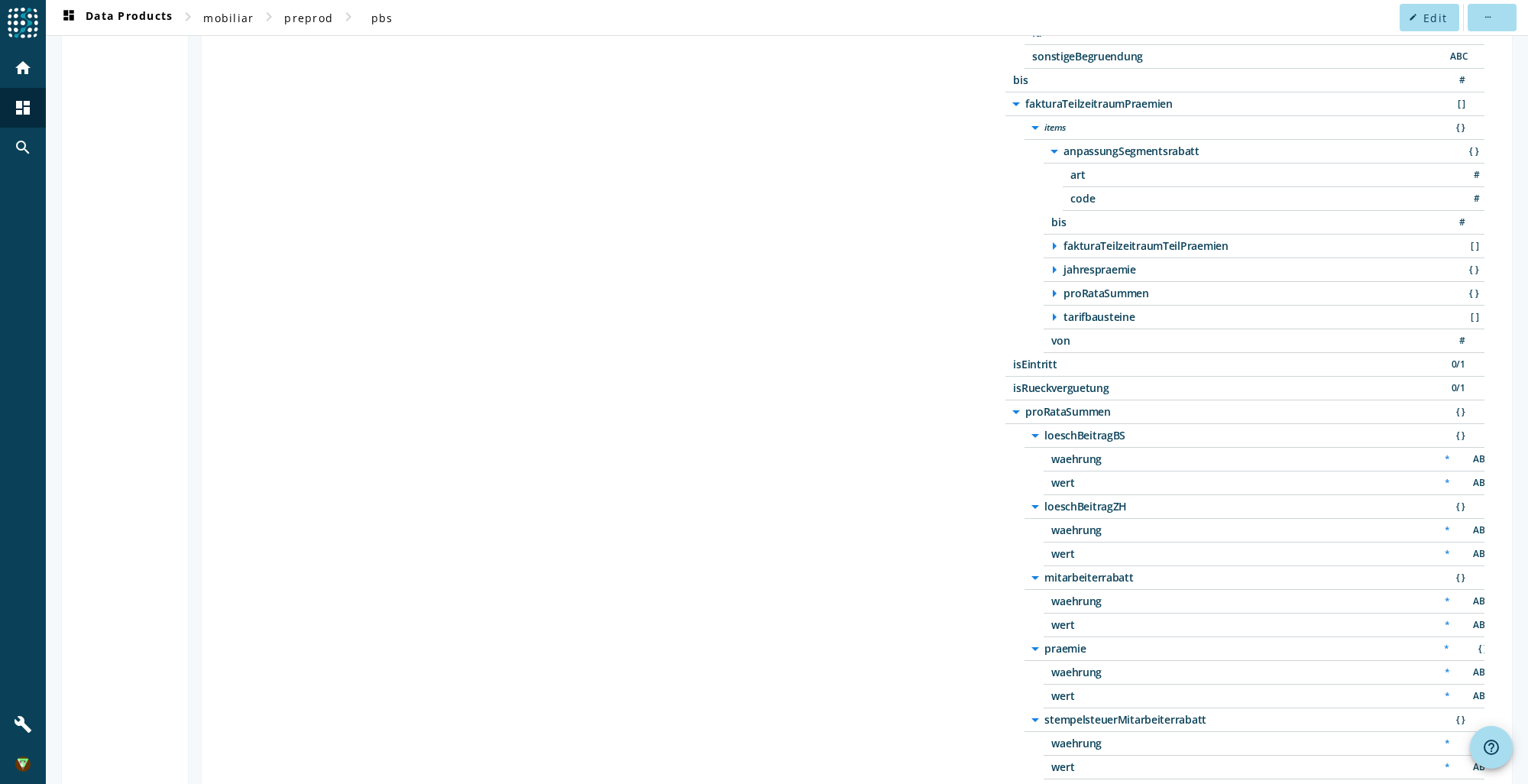
click at [1048, 242] on icon "arrow_right" at bounding box center [1054, 245] width 18 height 18
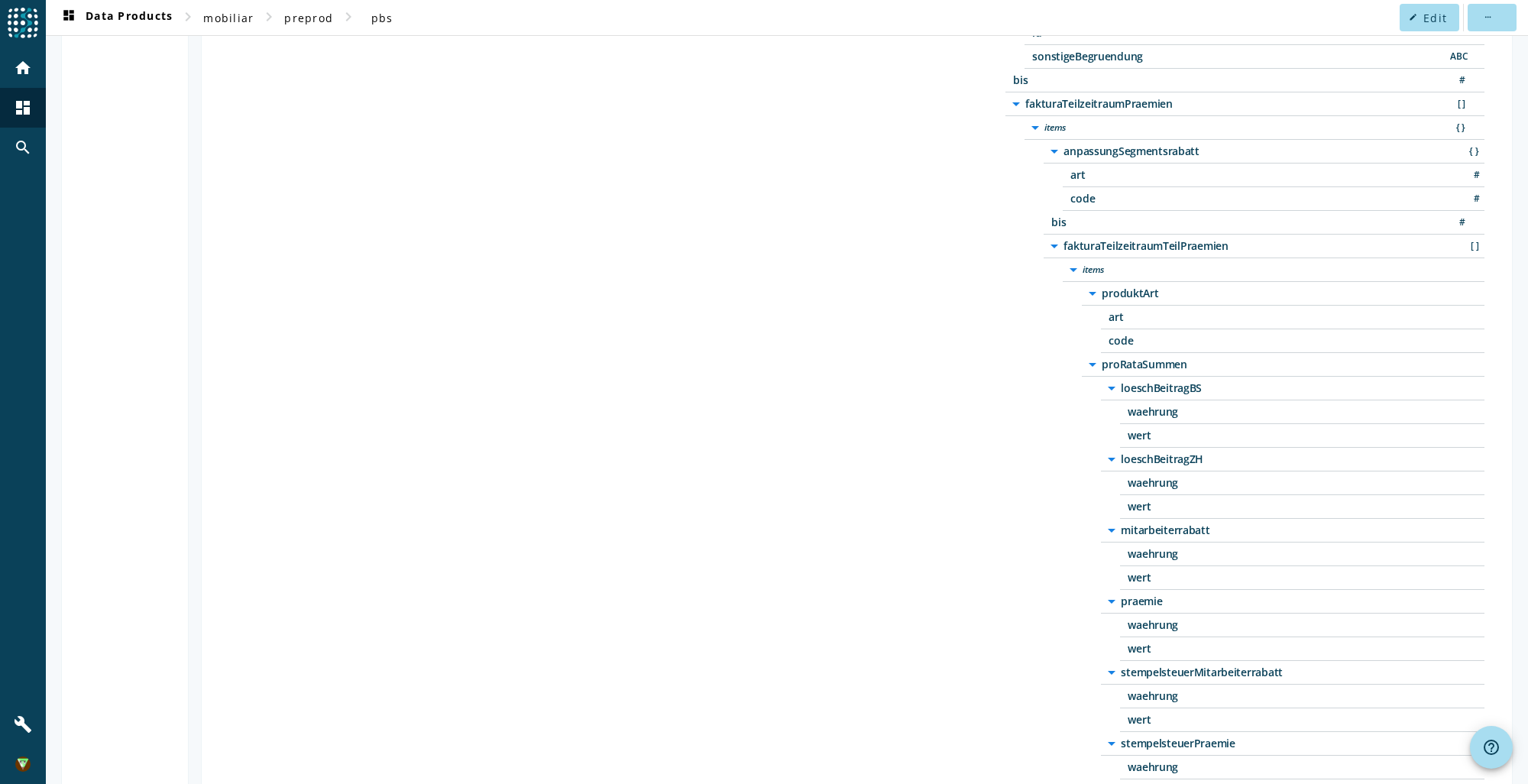
click at [1088, 284] on icon "arrow_drop_down" at bounding box center [1092, 293] width 18 height 18
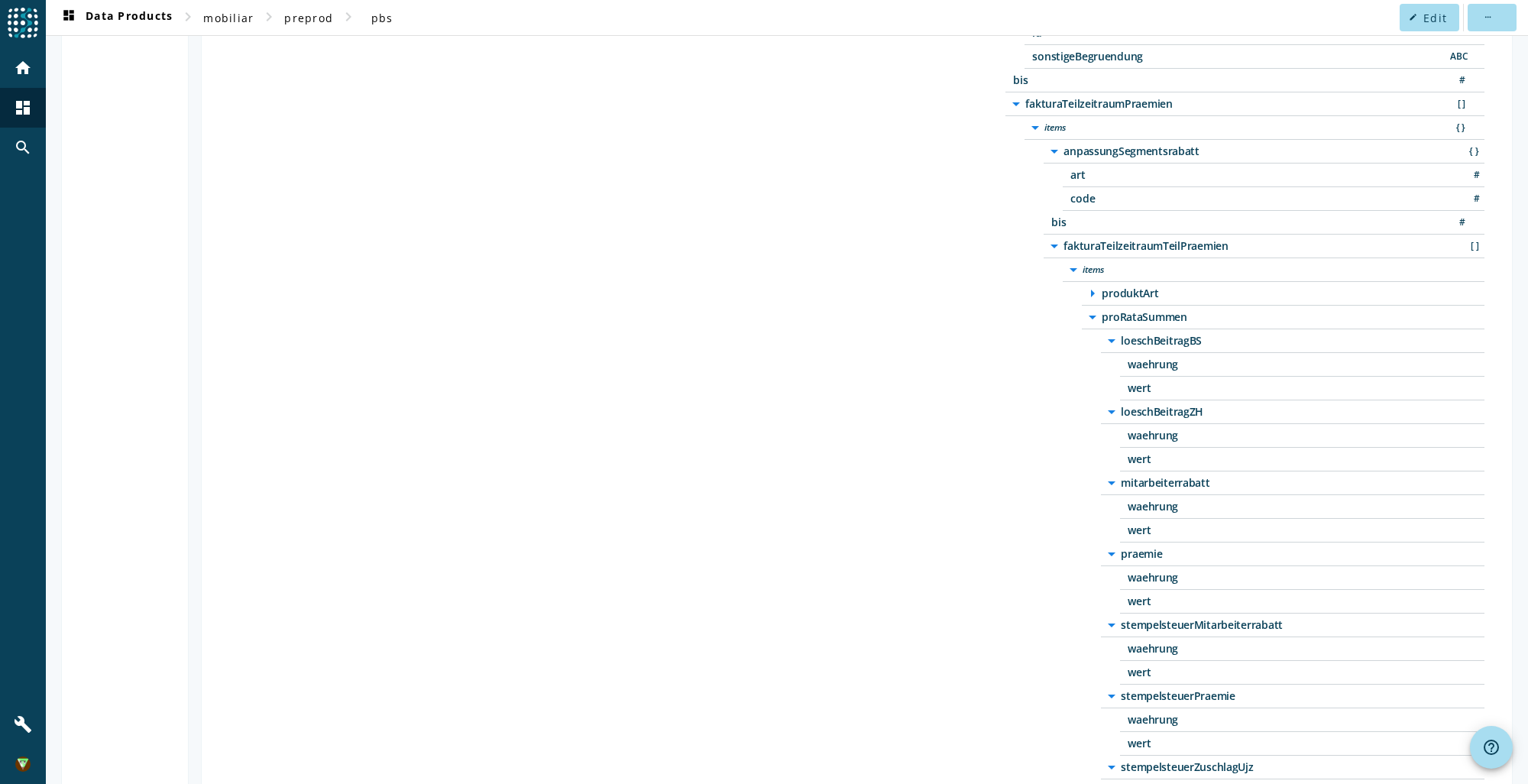
click at [1086, 310] on icon "arrow_drop_down" at bounding box center [1092, 316] width 18 height 18
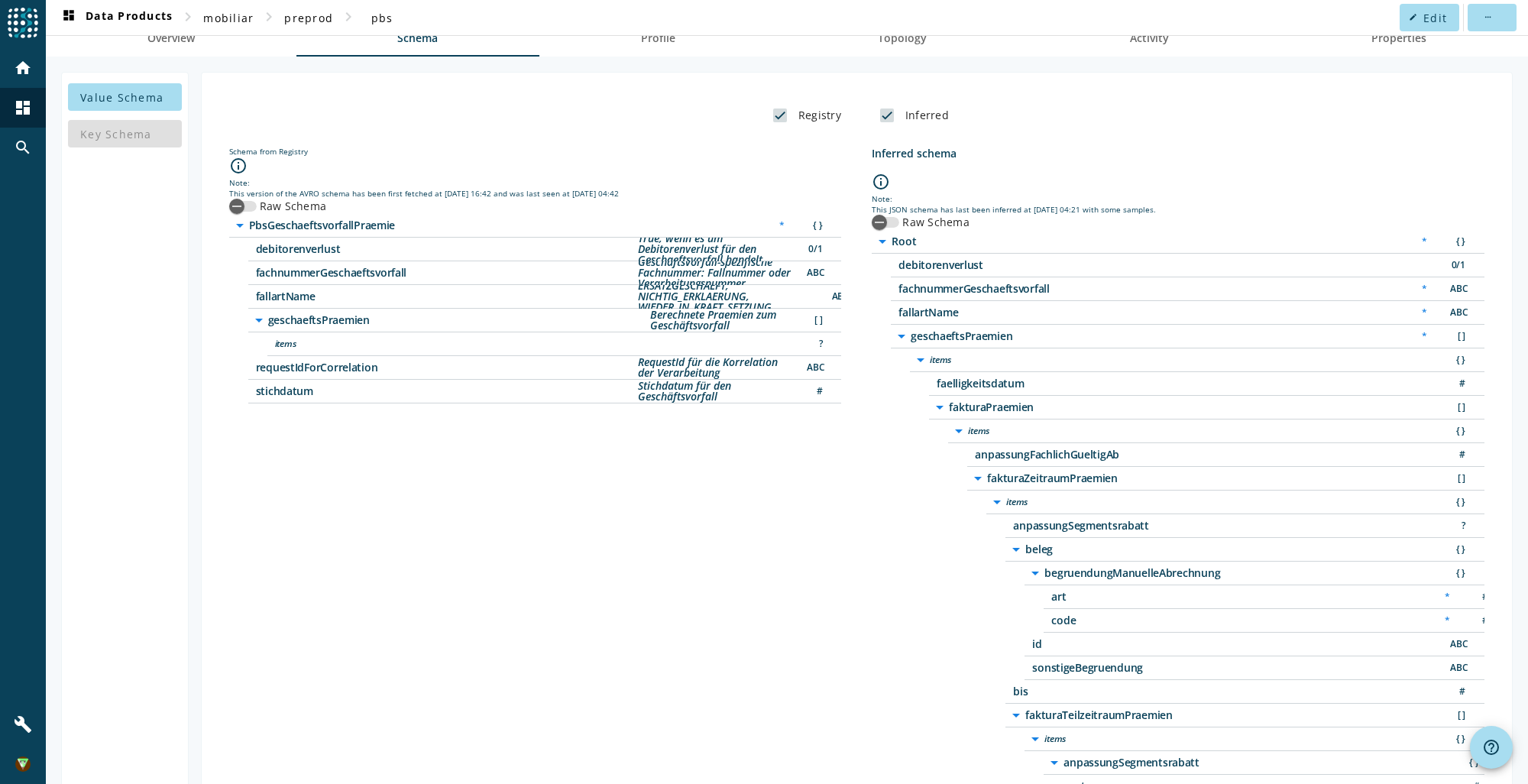
scroll to position [0, 0]
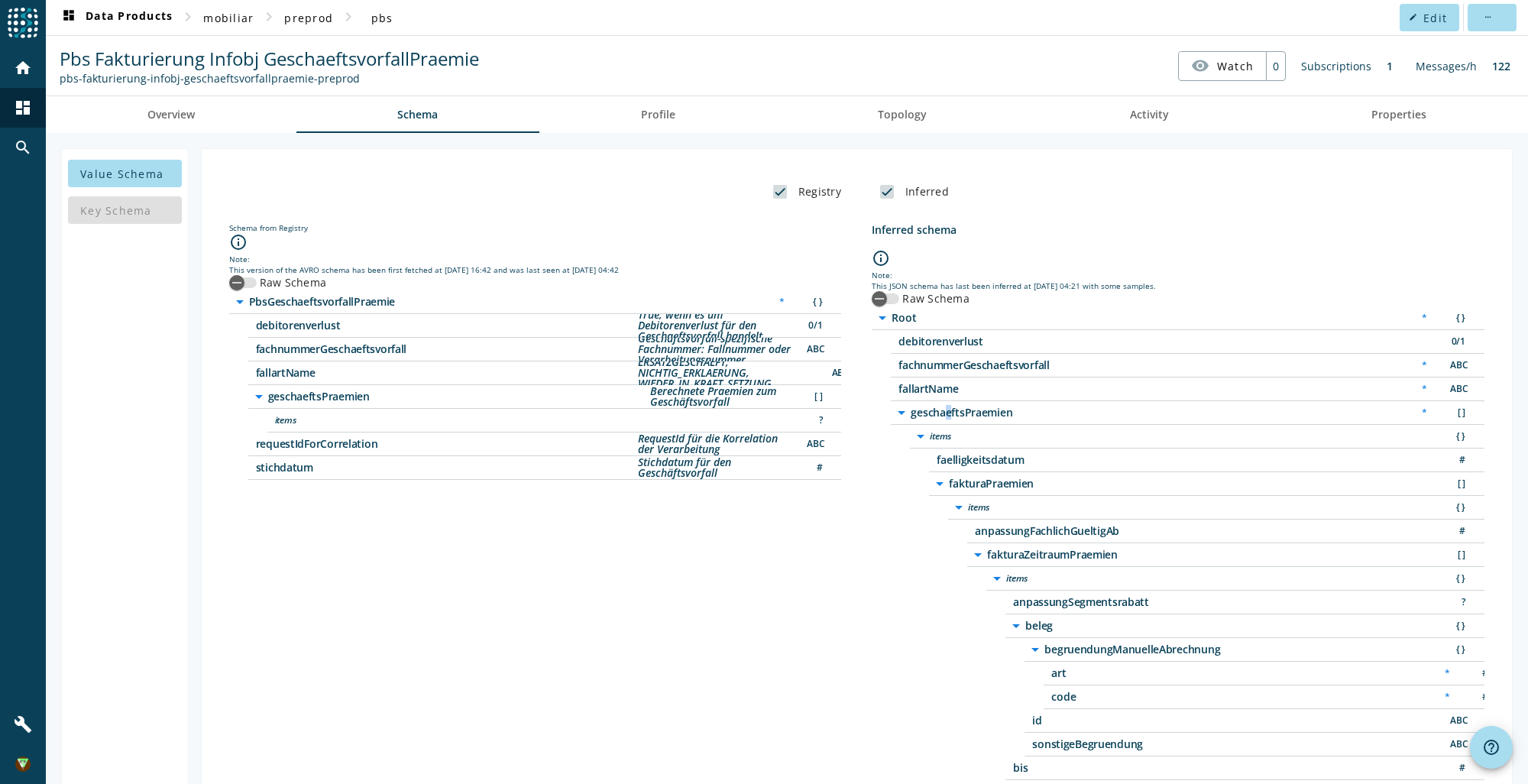
click at [940, 408] on span "geschaeftsPraemien" at bounding box center [1101, 413] width 382 height 11
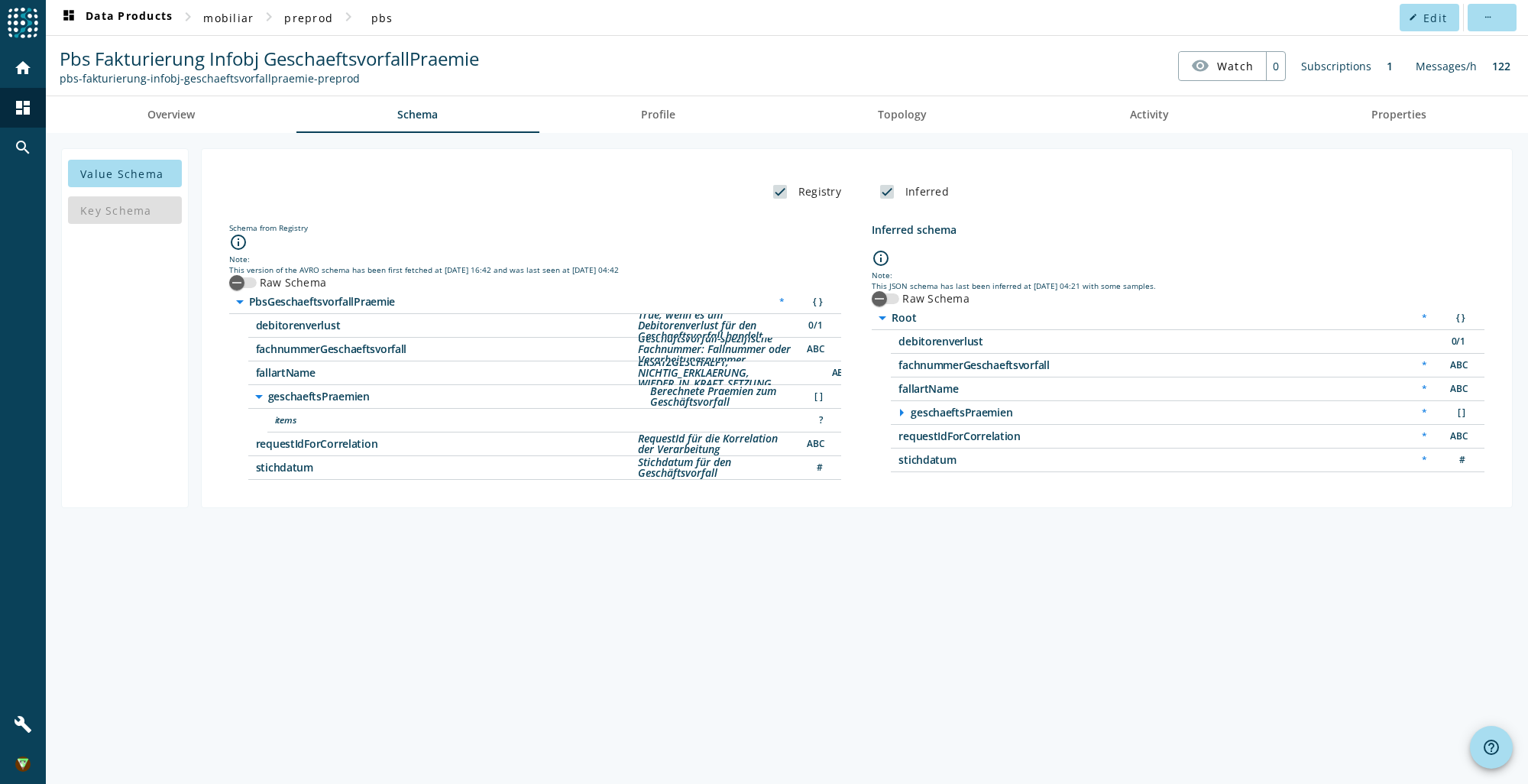
drag, startPoint x: 940, startPoint y: 408, endPoint x: 973, endPoint y: 560, distance: 155.5
click at [974, 582] on div "Value Schema Key Schema Registry Inferred Schema from Registry info_outline Not…" at bounding box center [786, 458] width 1482 height 651
click at [721, 128] on link "Profile" at bounding box center [658, 115] width 237 height 37
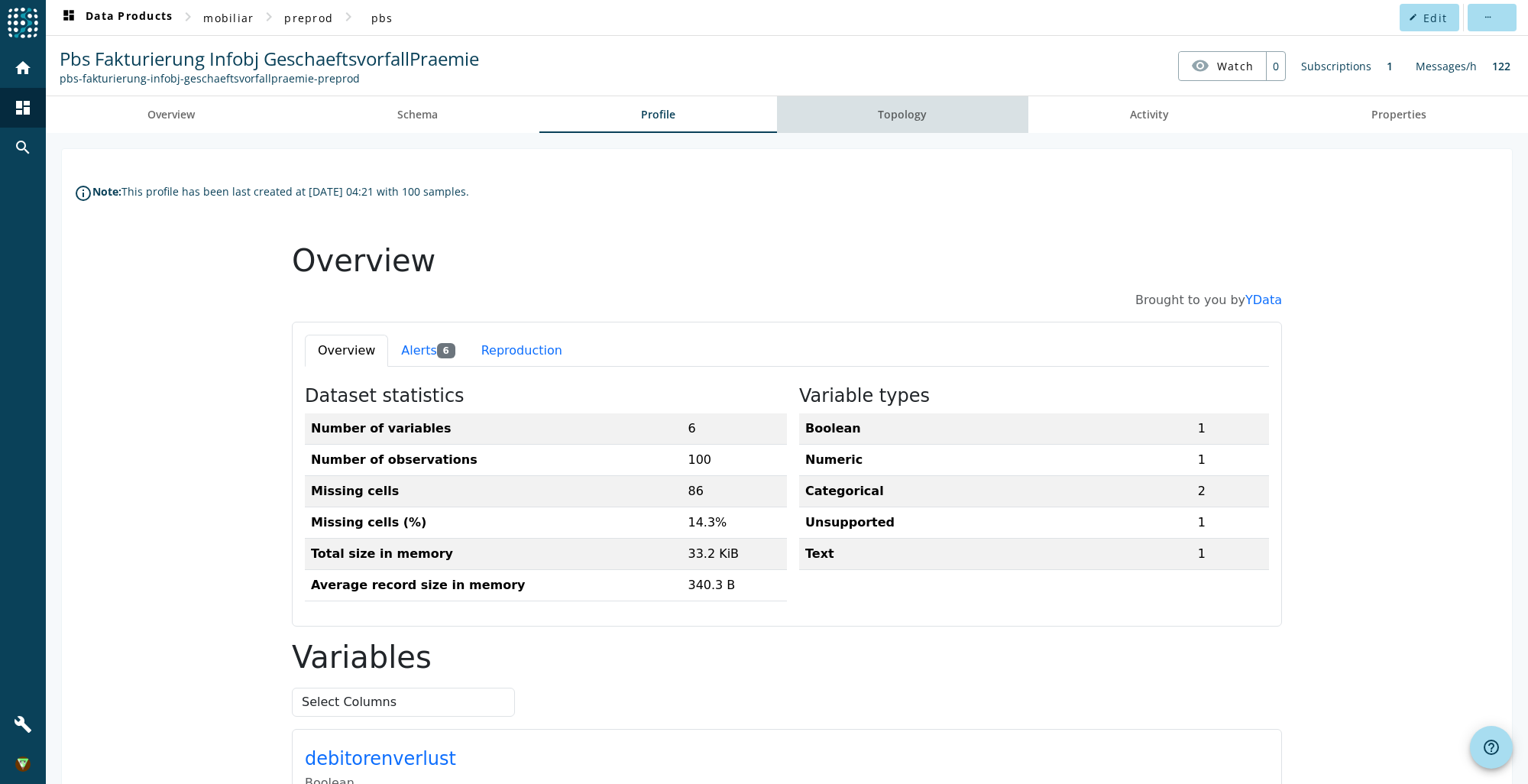
click at [909, 112] on span "Topology" at bounding box center [902, 115] width 49 height 11
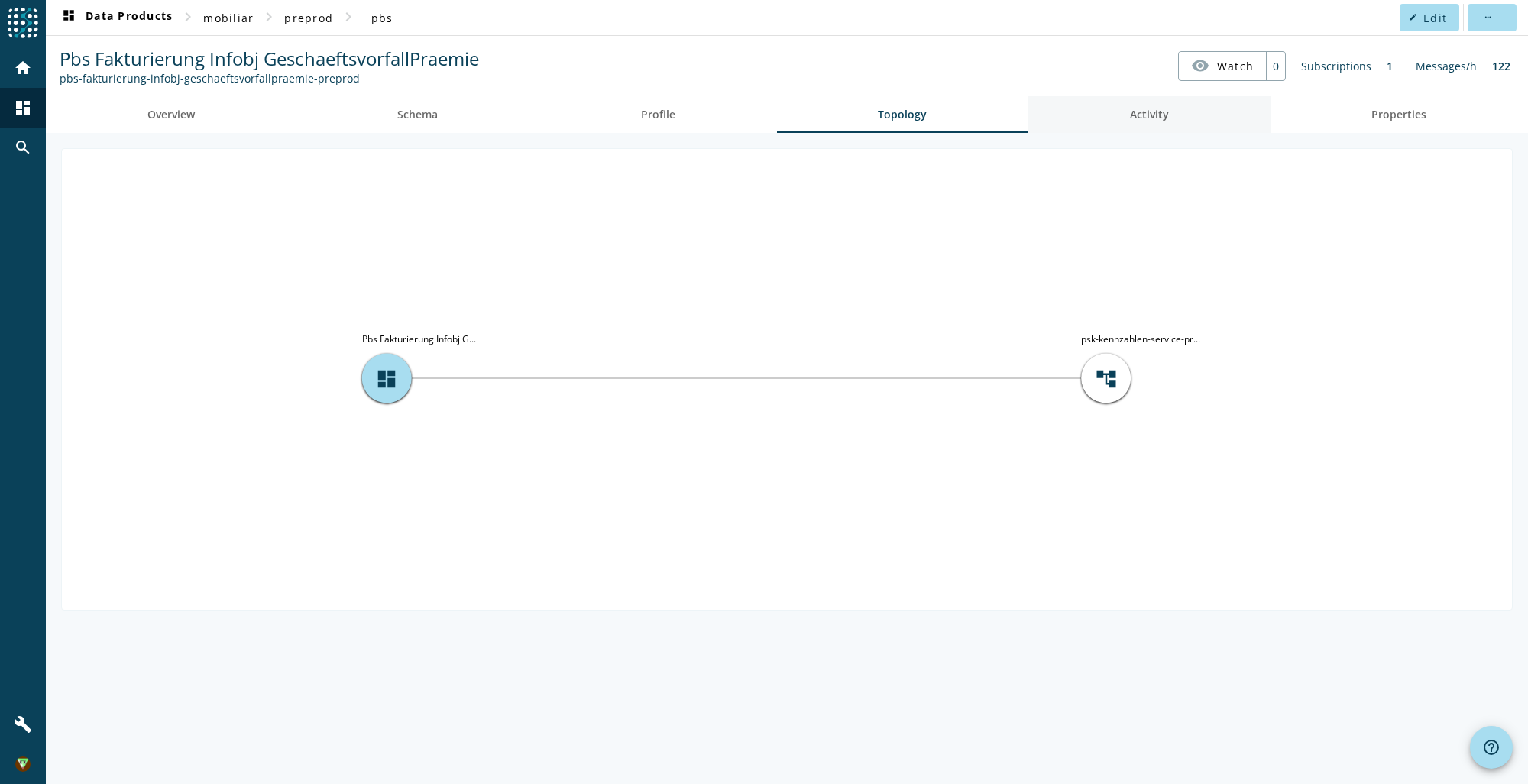
click at [1173, 131] on link "Activity" at bounding box center [1150, 115] width 242 height 37
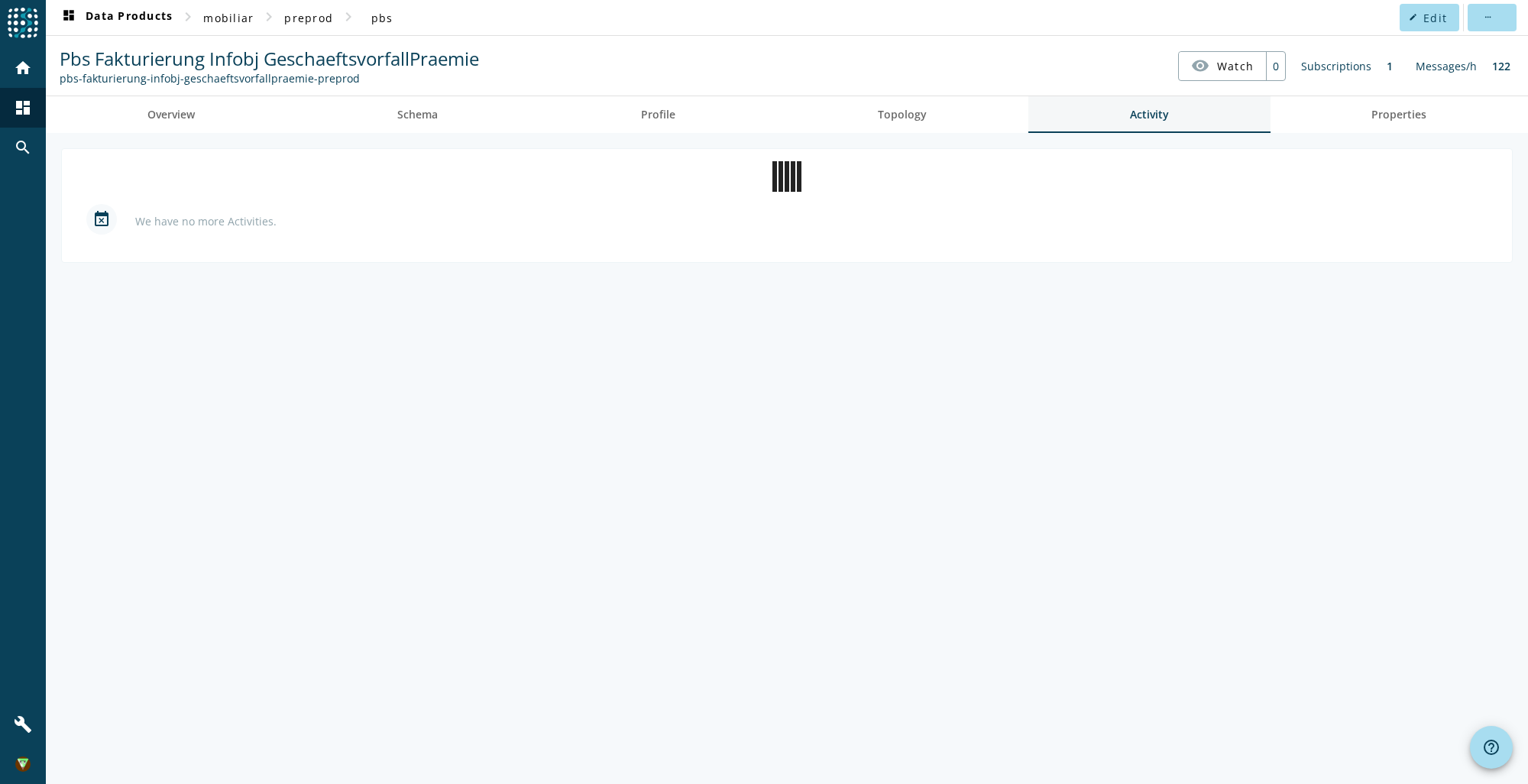
click at [1177, 123] on link "Activity" at bounding box center [1150, 115] width 242 height 37
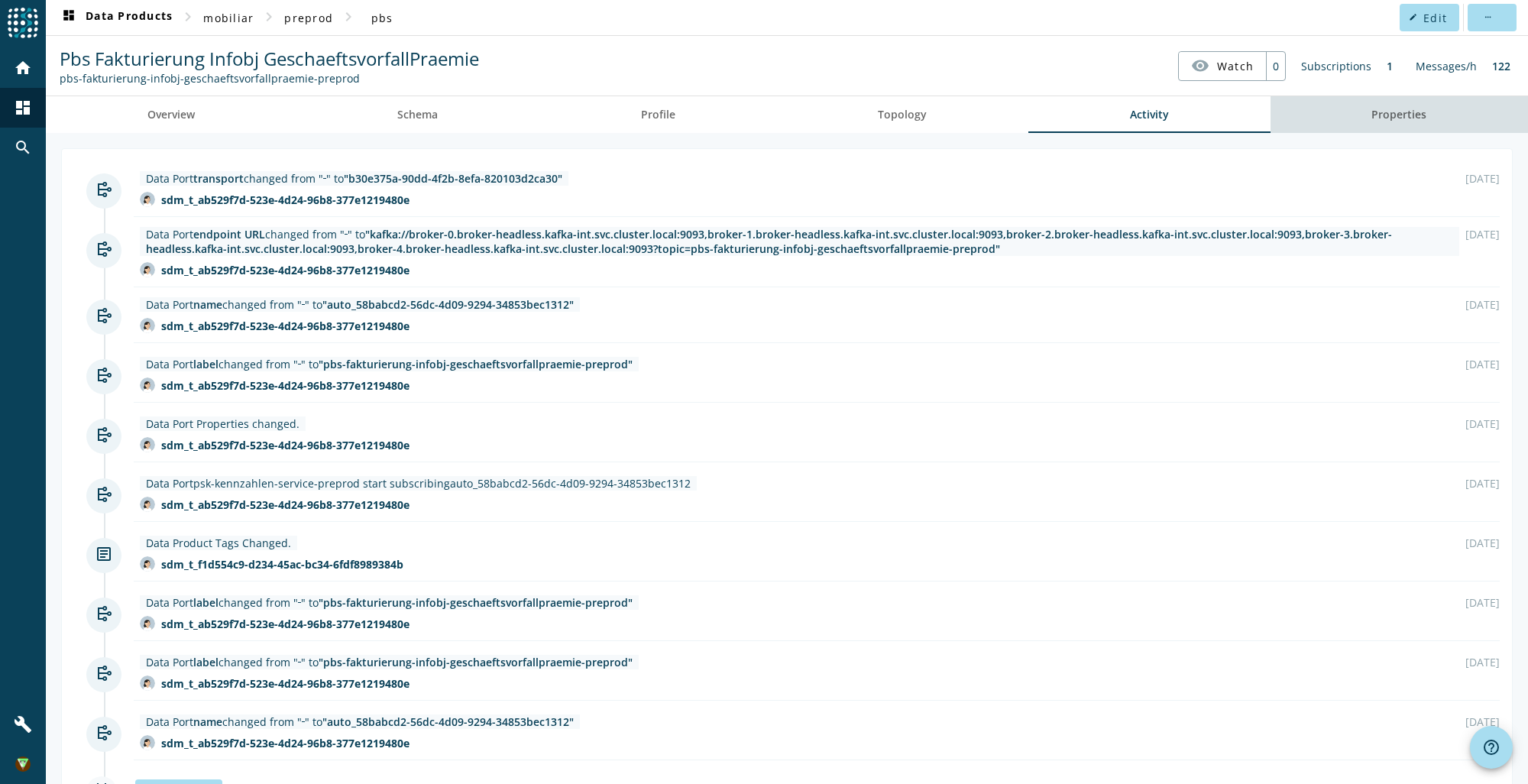
click at [1394, 109] on span "Properties" at bounding box center [1398, 115] width 55 height 11
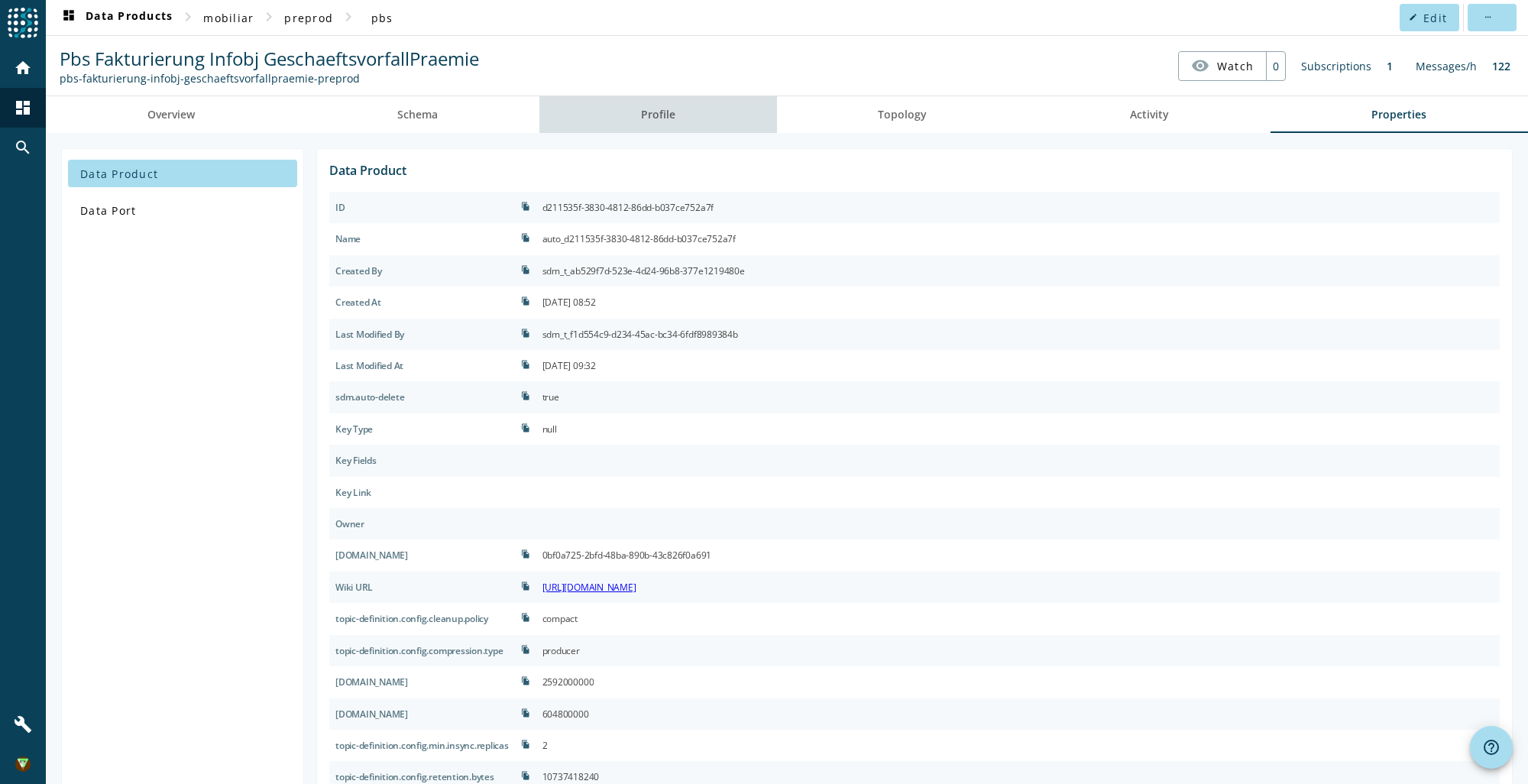
click at [718, 111] on link "Profile" at bounding box center [658, 115] width 237 height 37
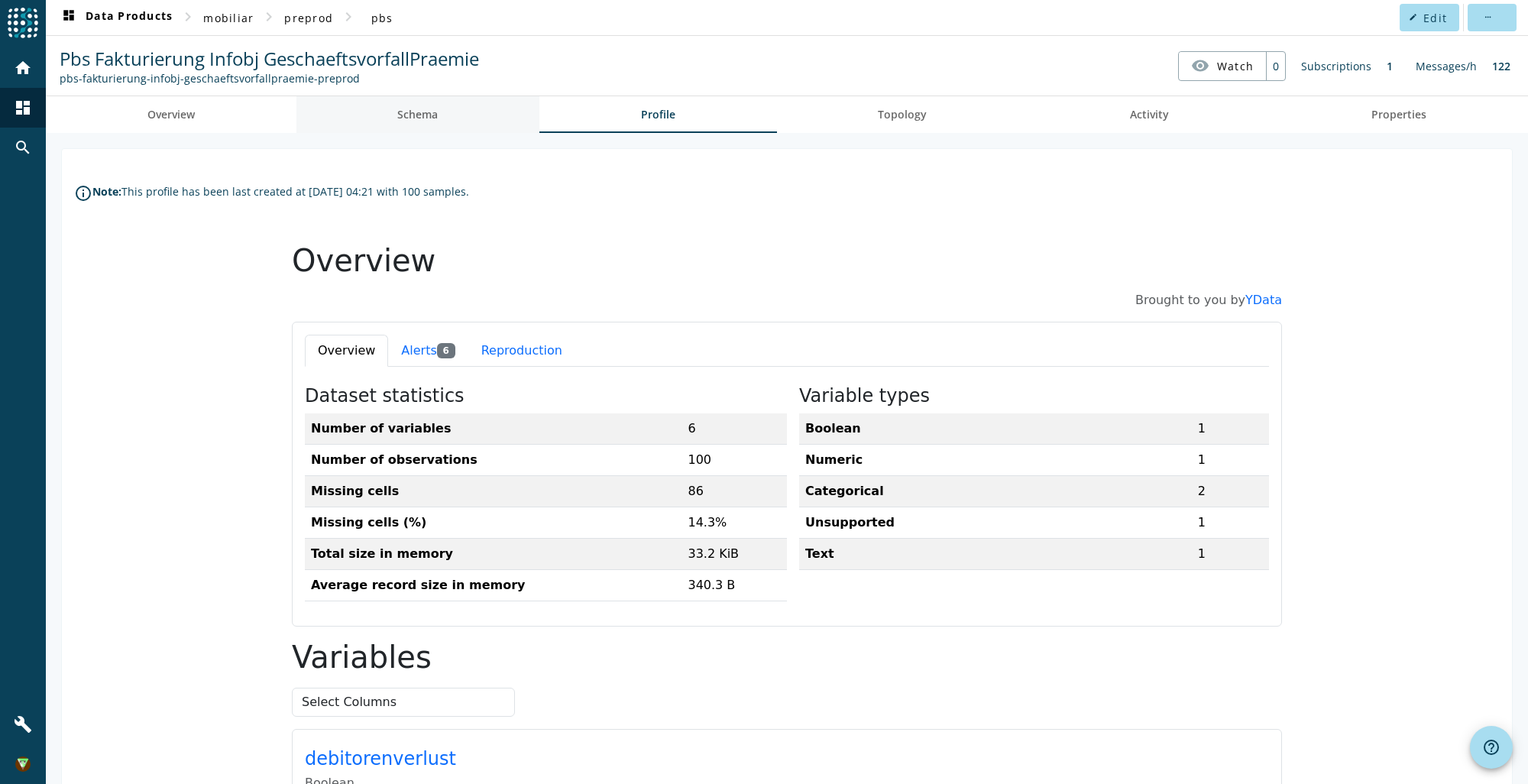
click at [444, 111] on link "Schema" at bounding box center [418, 115] width 244 height 37
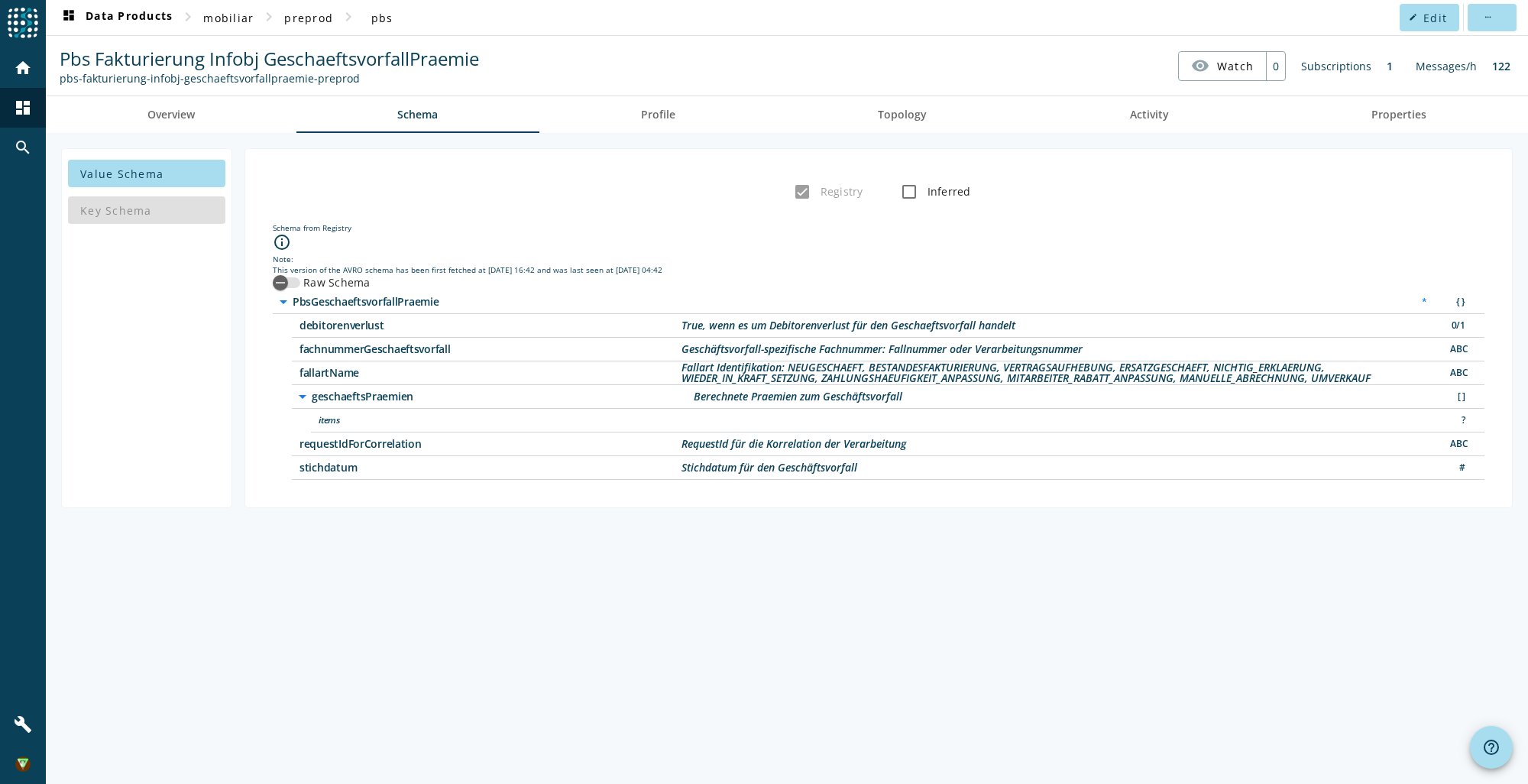
click at [391, 203] on div "Registry Inferred" at bounding box center [879, 191] width 1242 height 31
click at [218, 116] on link "Overview" at bounding box center [171, 115] width 251 height 37
